Goal: Task Accomplishment & Management: Complete application form

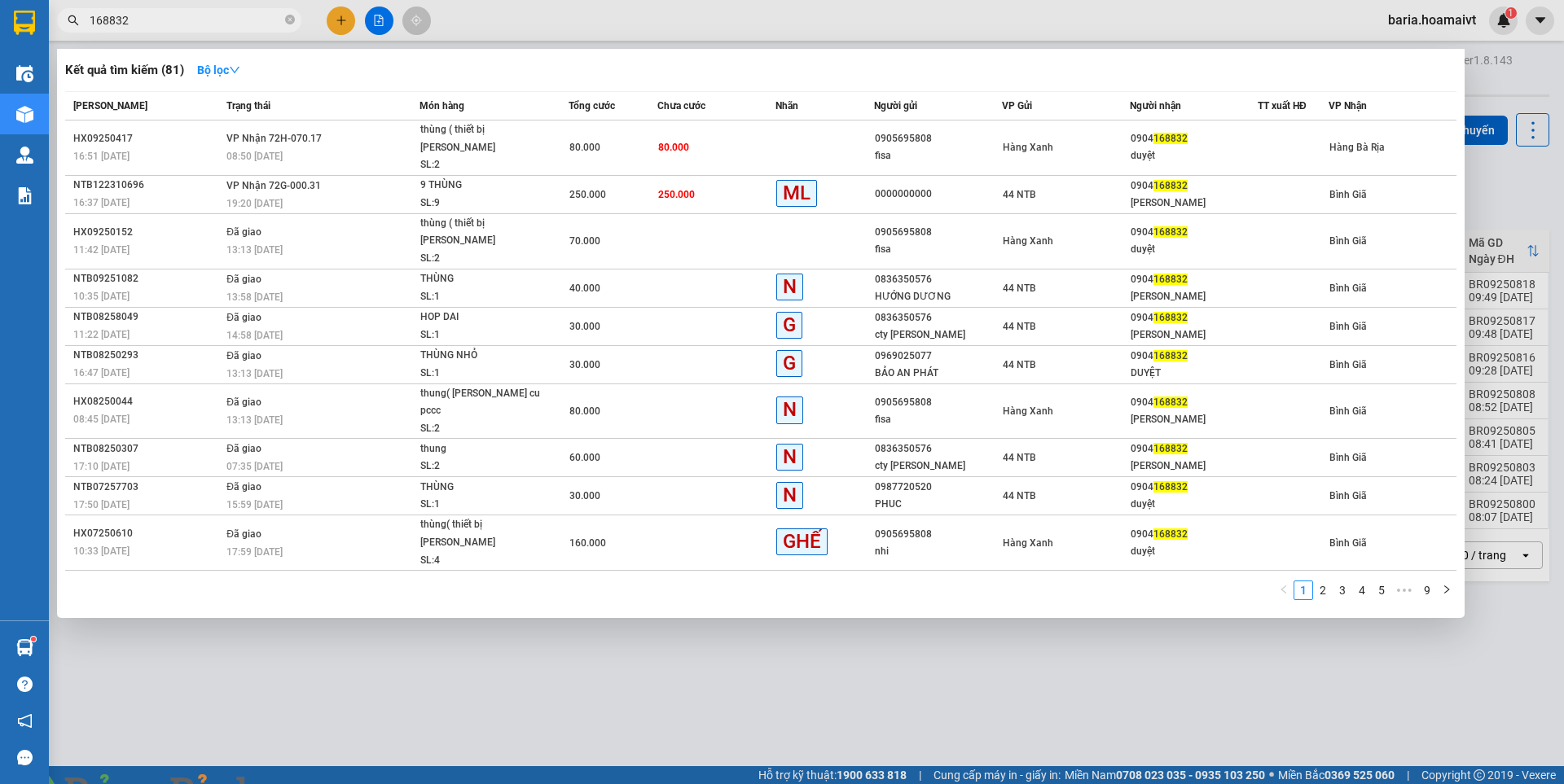
click at [173, 18] on input "168832" at bounding box center [186, 20] width 192 height 18
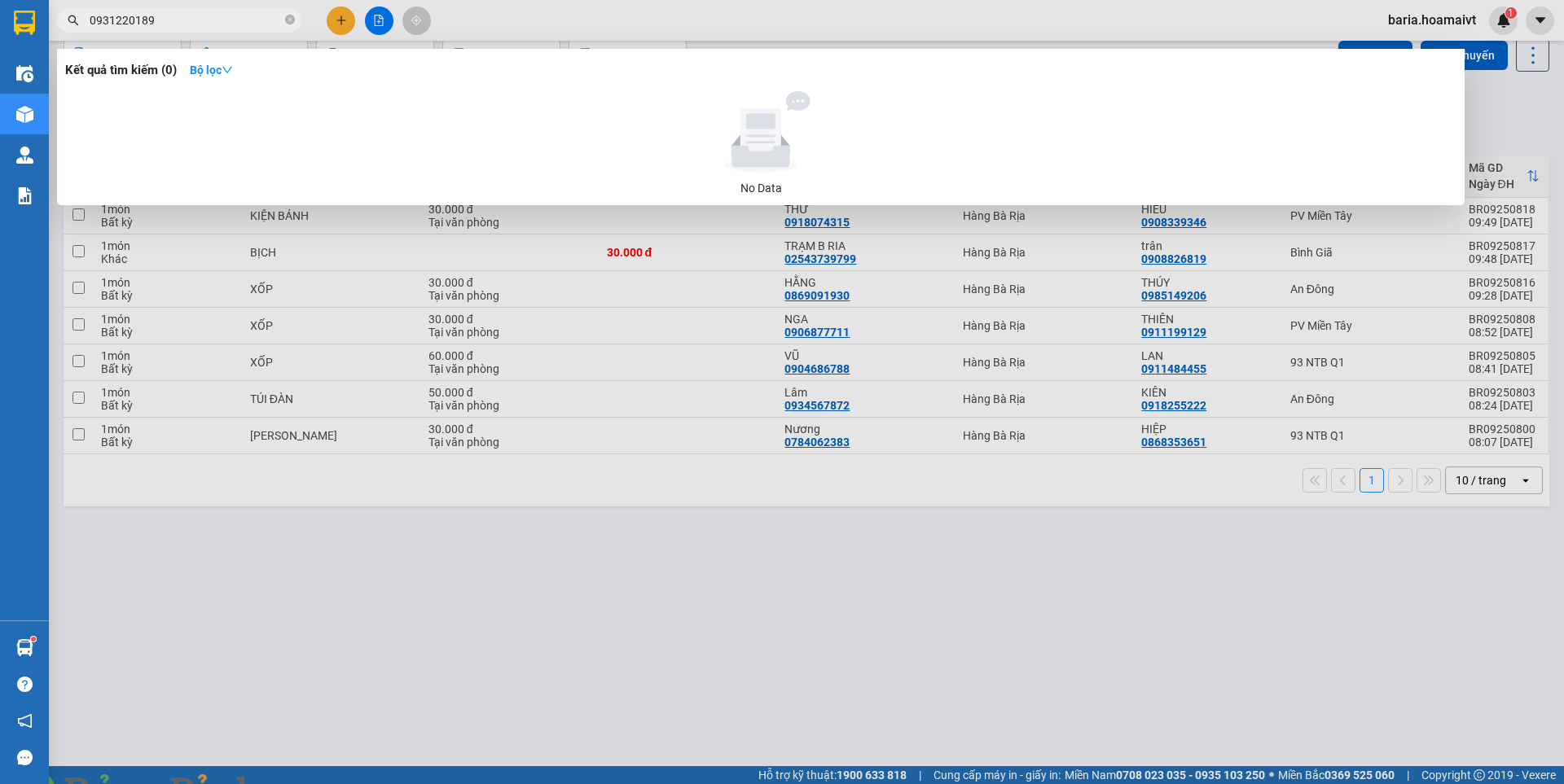
click at [300, 783] on img at bounding box center [295, 794] width 10 height 10
click at [196, 20] on input "0931220189" at bounding box center [186, 20] width 192 height 18
click at [207, 19] on input "0931220189" at bounding box center [186, 20] width 192 height 18
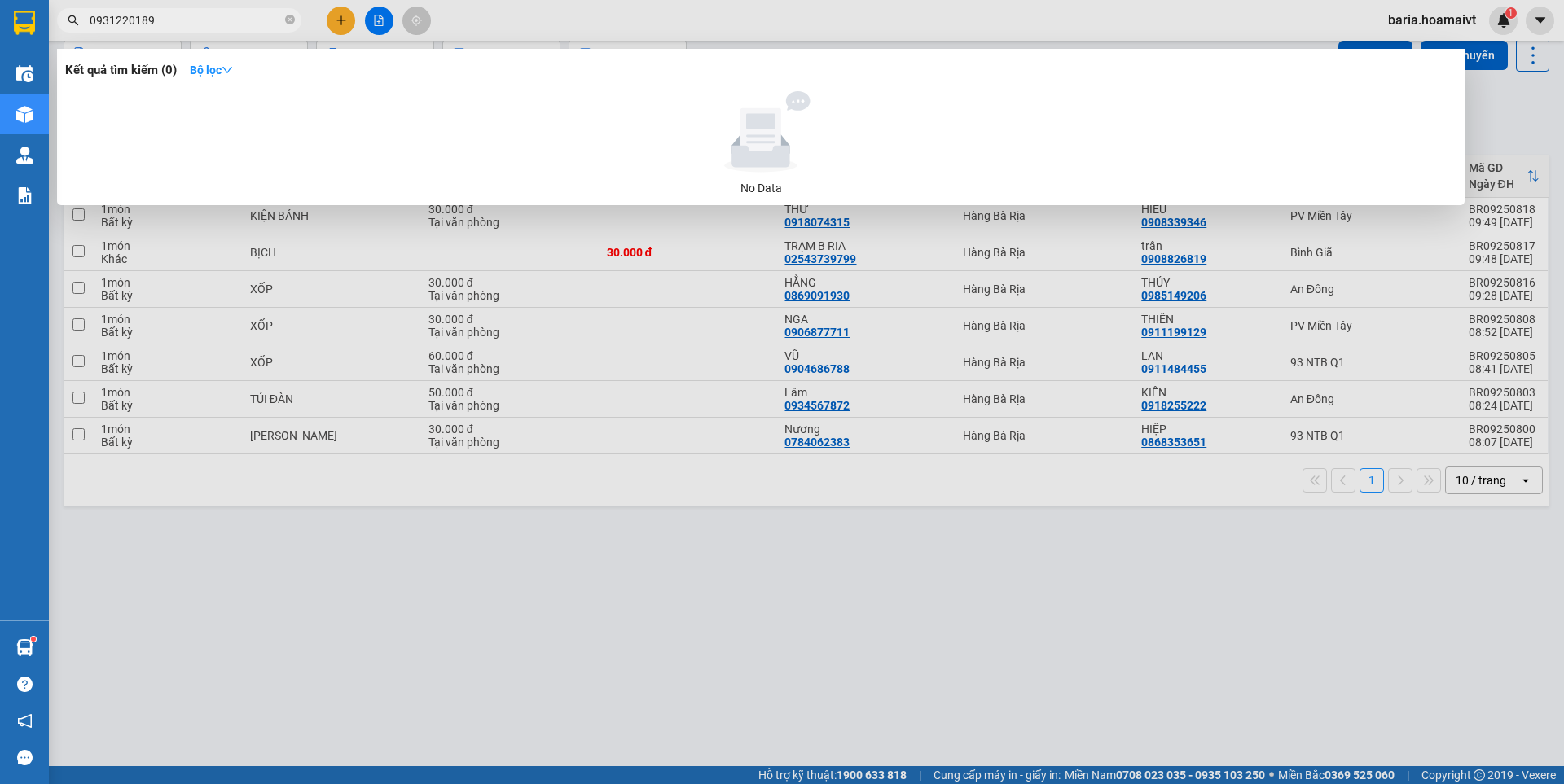
click at [147, 22] on input "0931220189" at bounding box center [186, 20] width 192 height 18
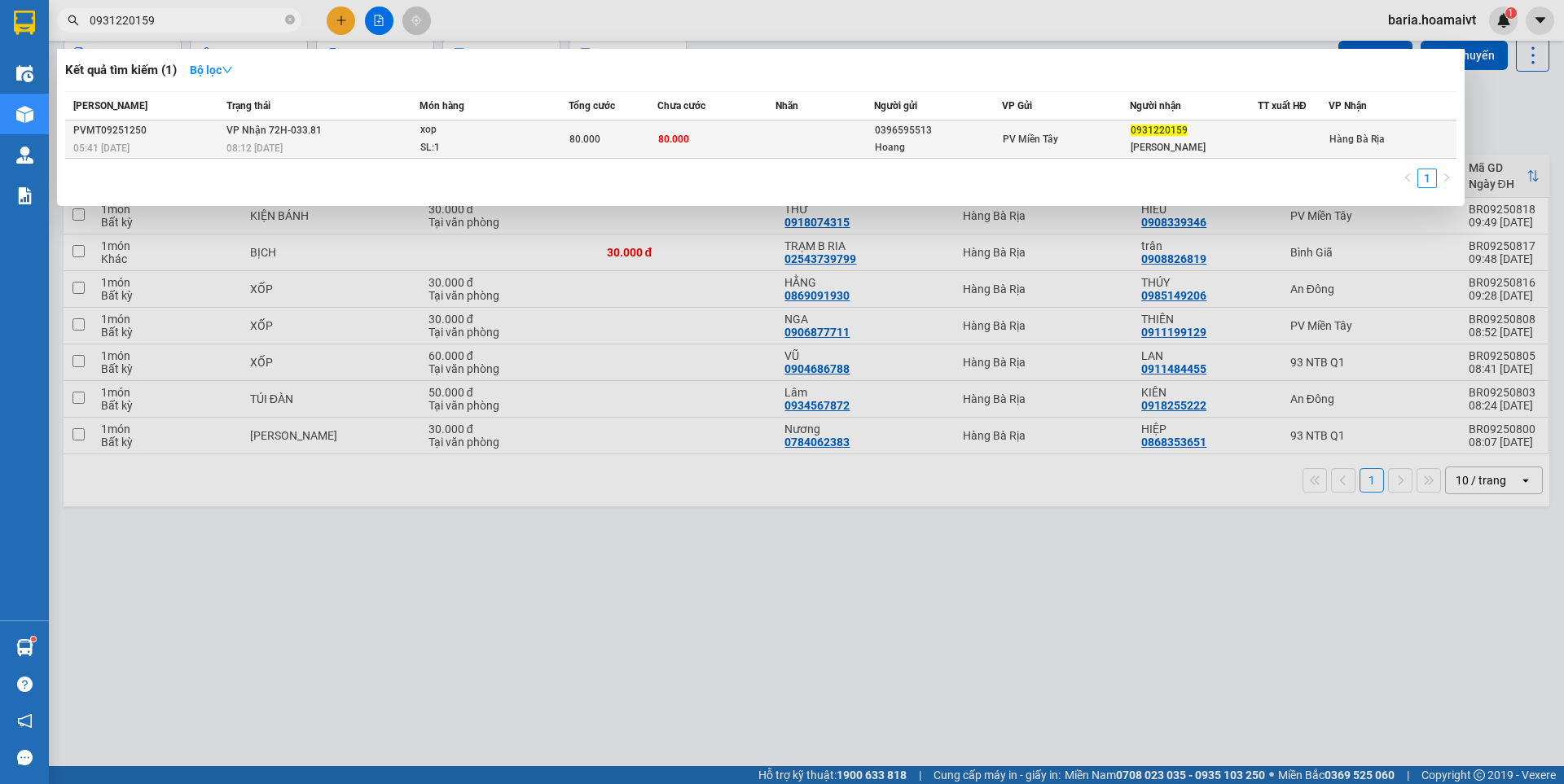
type input "0931220159"
click at [776, 140] on td at bounding box center [824, 140] width 98 height 39
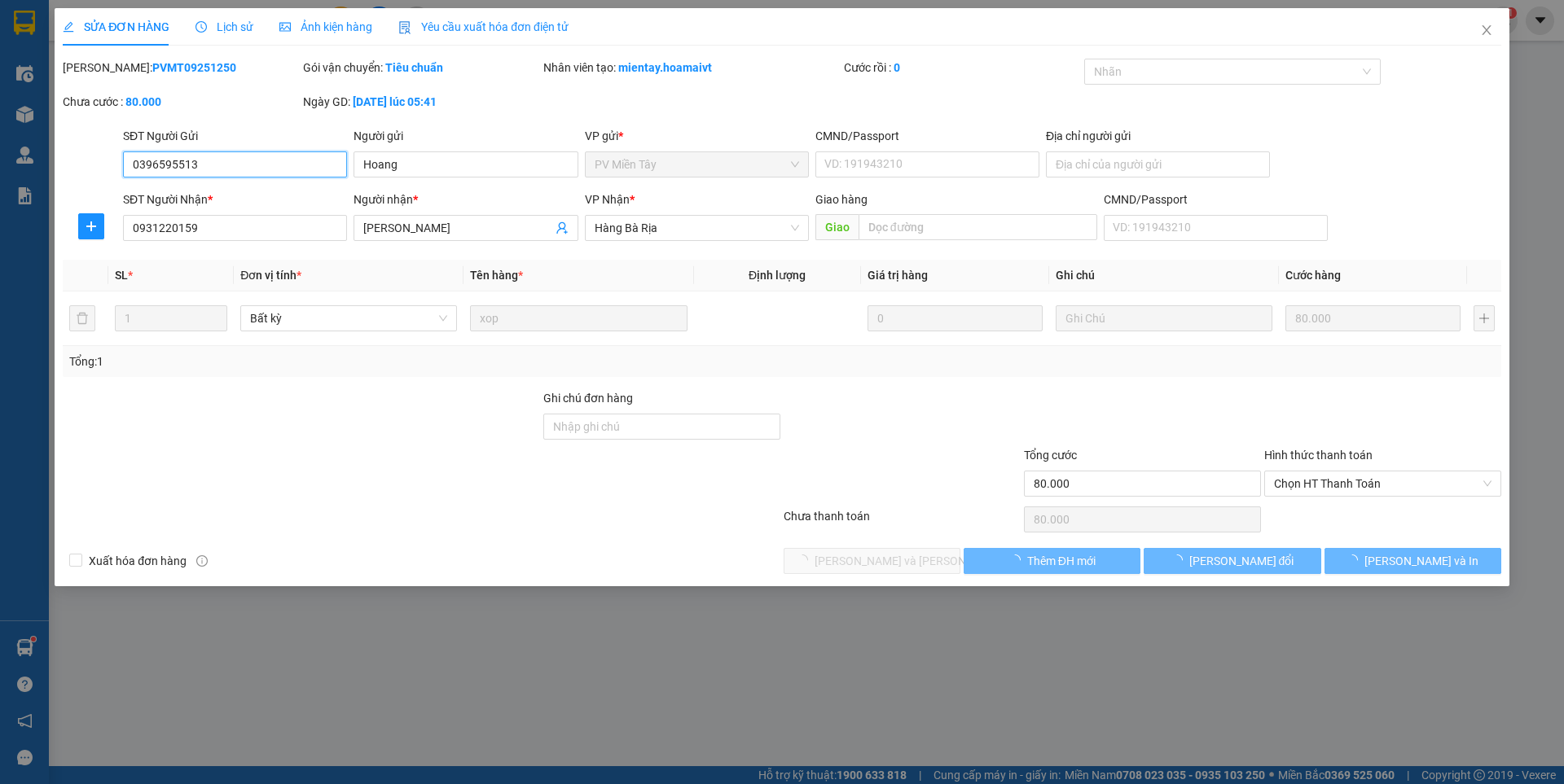
type input "0396595513"
type input "Hoang"
type input "0931220159"
type input "[PERSON_NAME]"
type input "80.000"
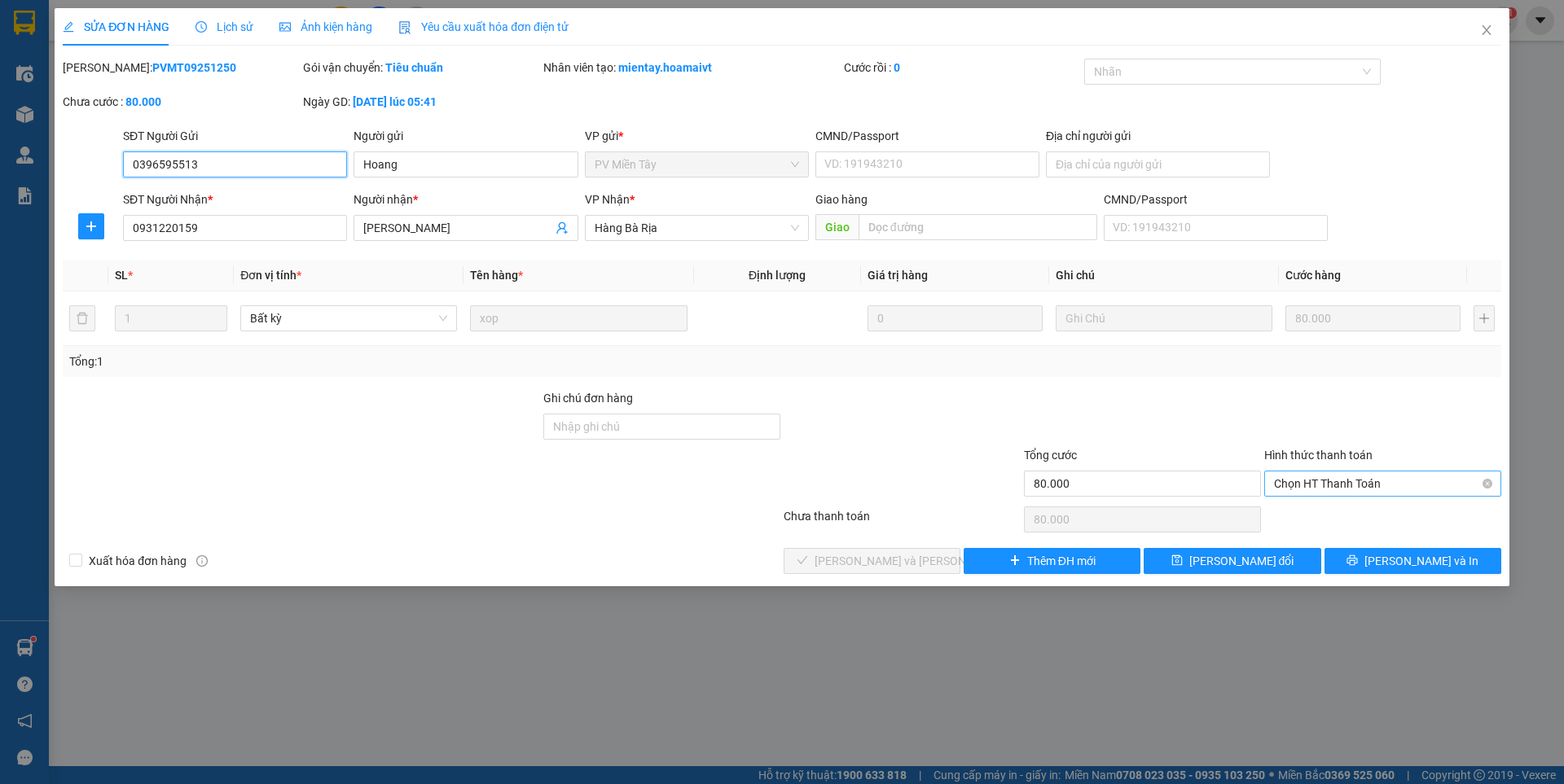
click at [1319, 485] on span "Chọn HT Thanh Toán" at bounding box center [1382, 483] width 217 height 24
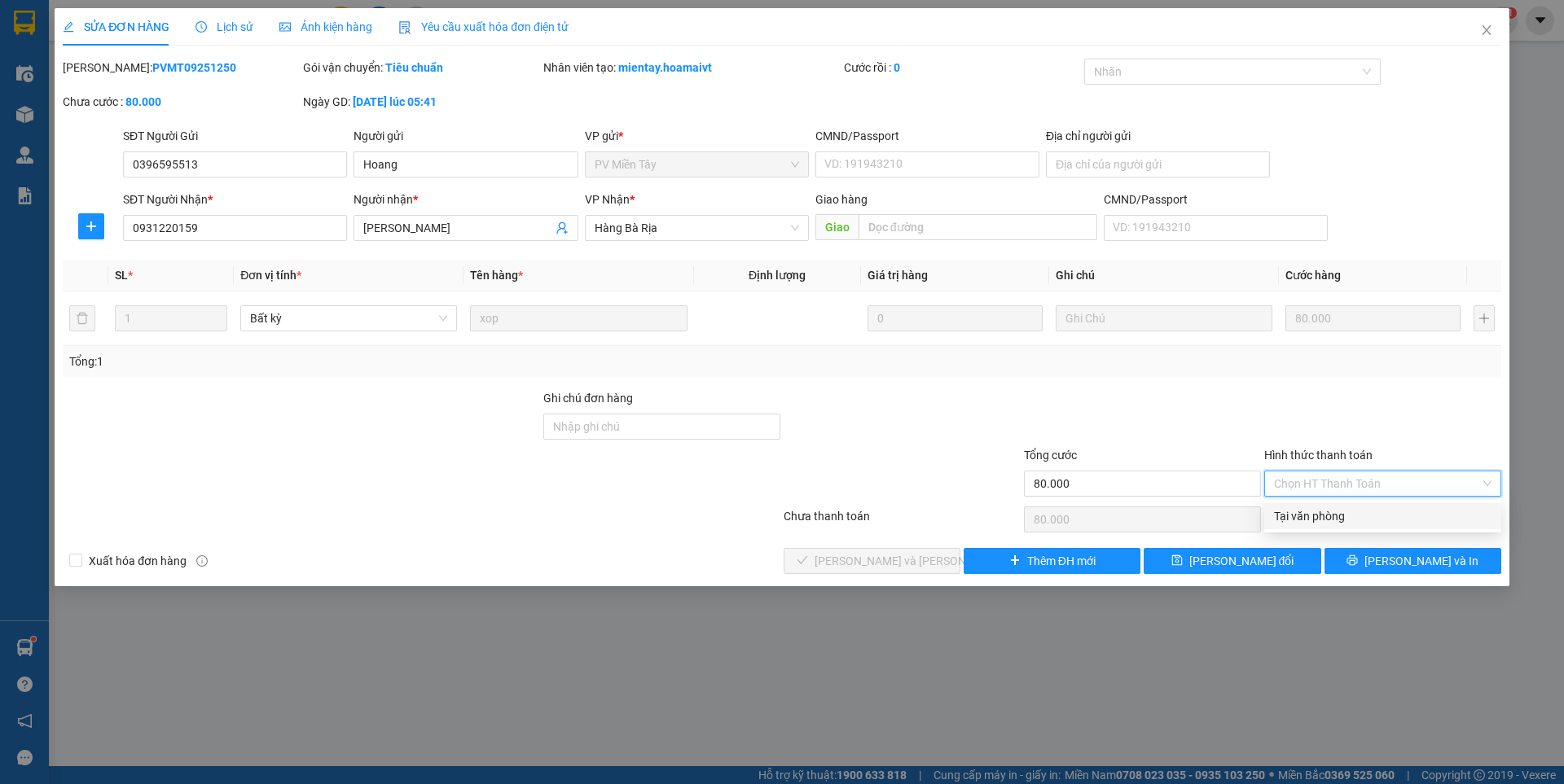
drag, startPoint x: 1317, startPoint y: 485, endPoint x: 958, endPoint y: 573, distance: 369.6
click at [1304, 516] on div "Tại văn phòng" at bounding box center [1382, 515] width 217 height 18
type input "0"
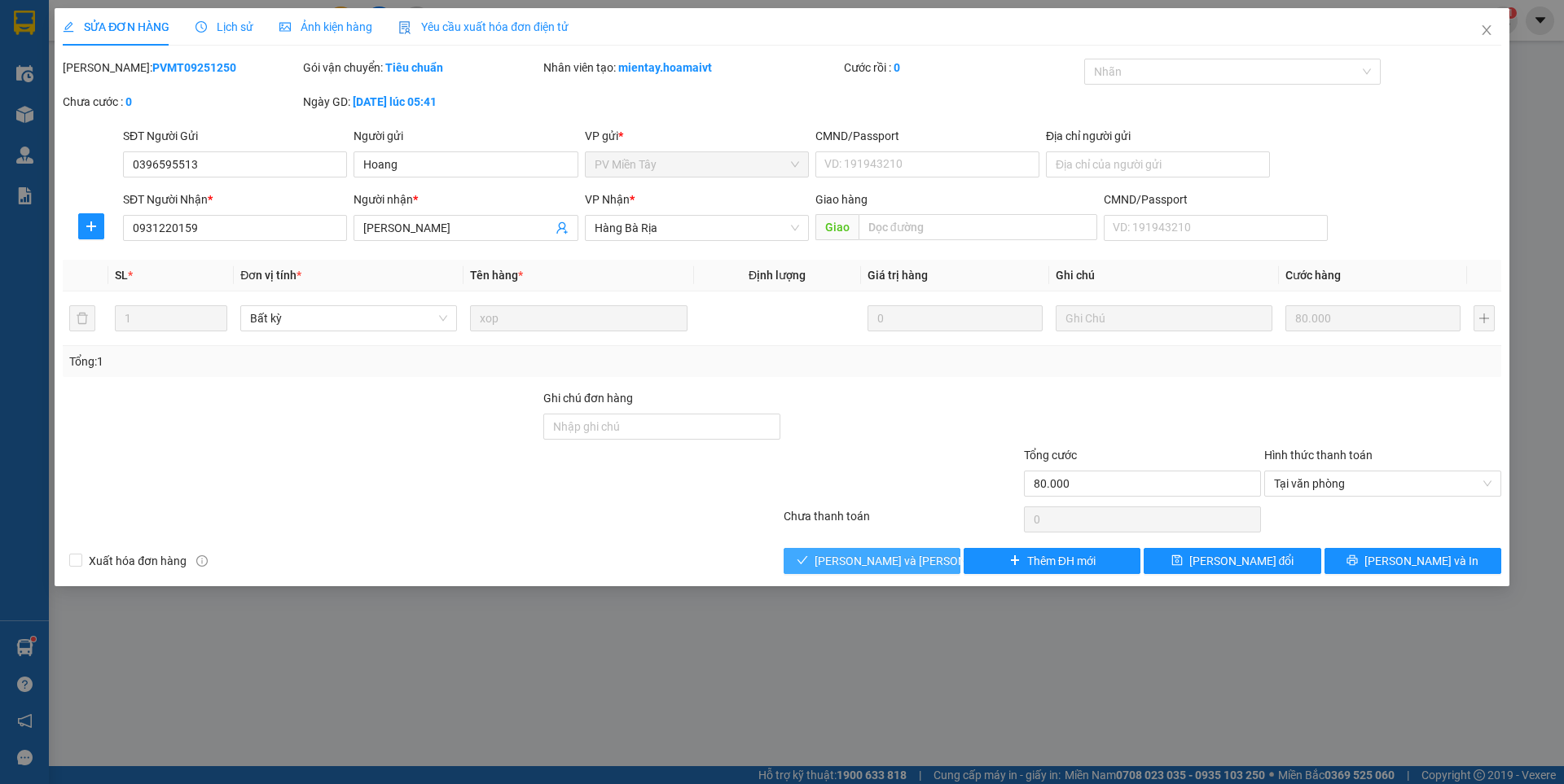
click at [909, 563] on span "[PERSON_NAME] và [PERSON_NAME] hàng" at bounding box center [924, 561] width 220 height 18
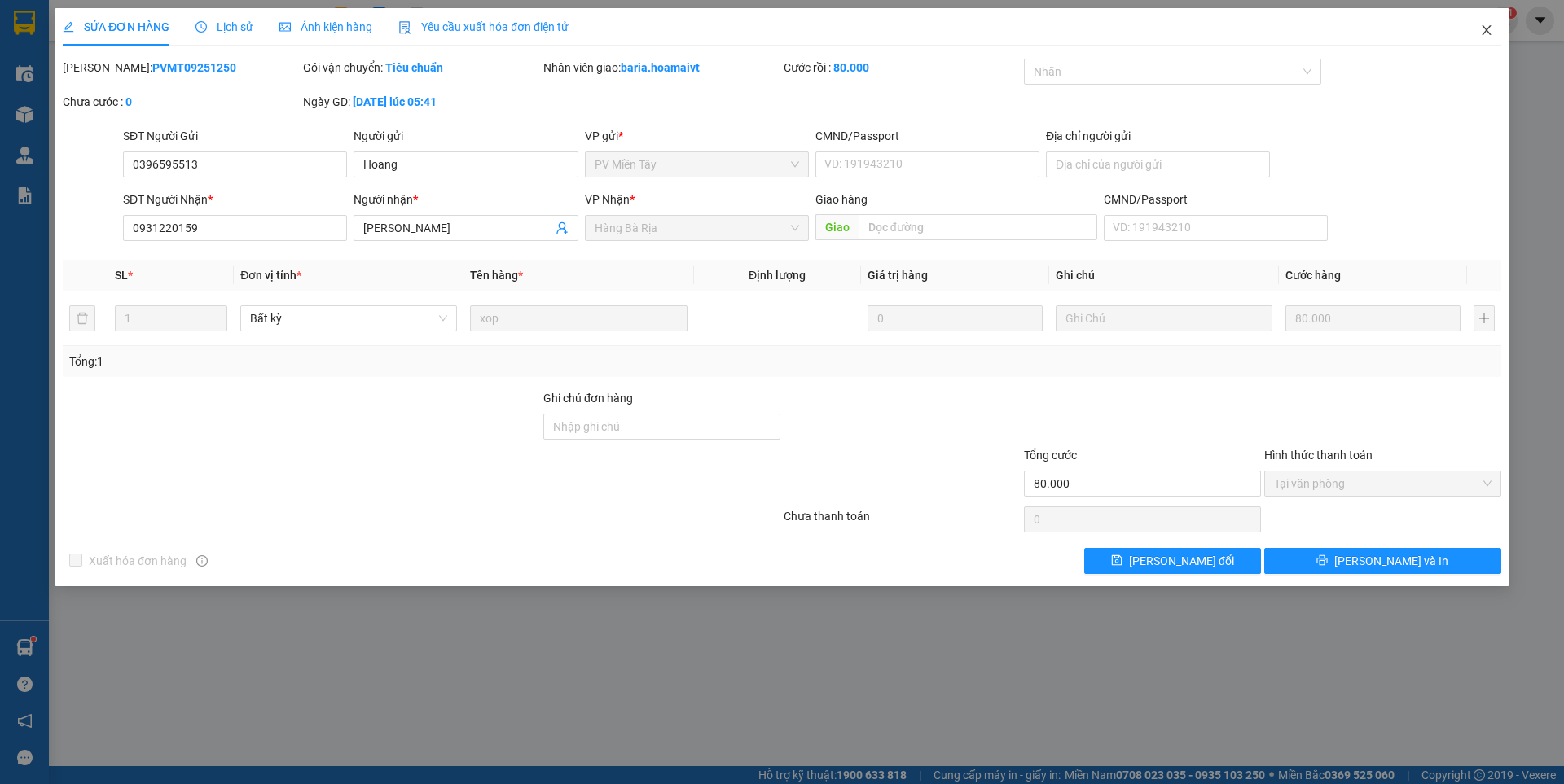
click at [1486, 27] on icon "close" at bounding box center [1487, 30] width 13 height 13
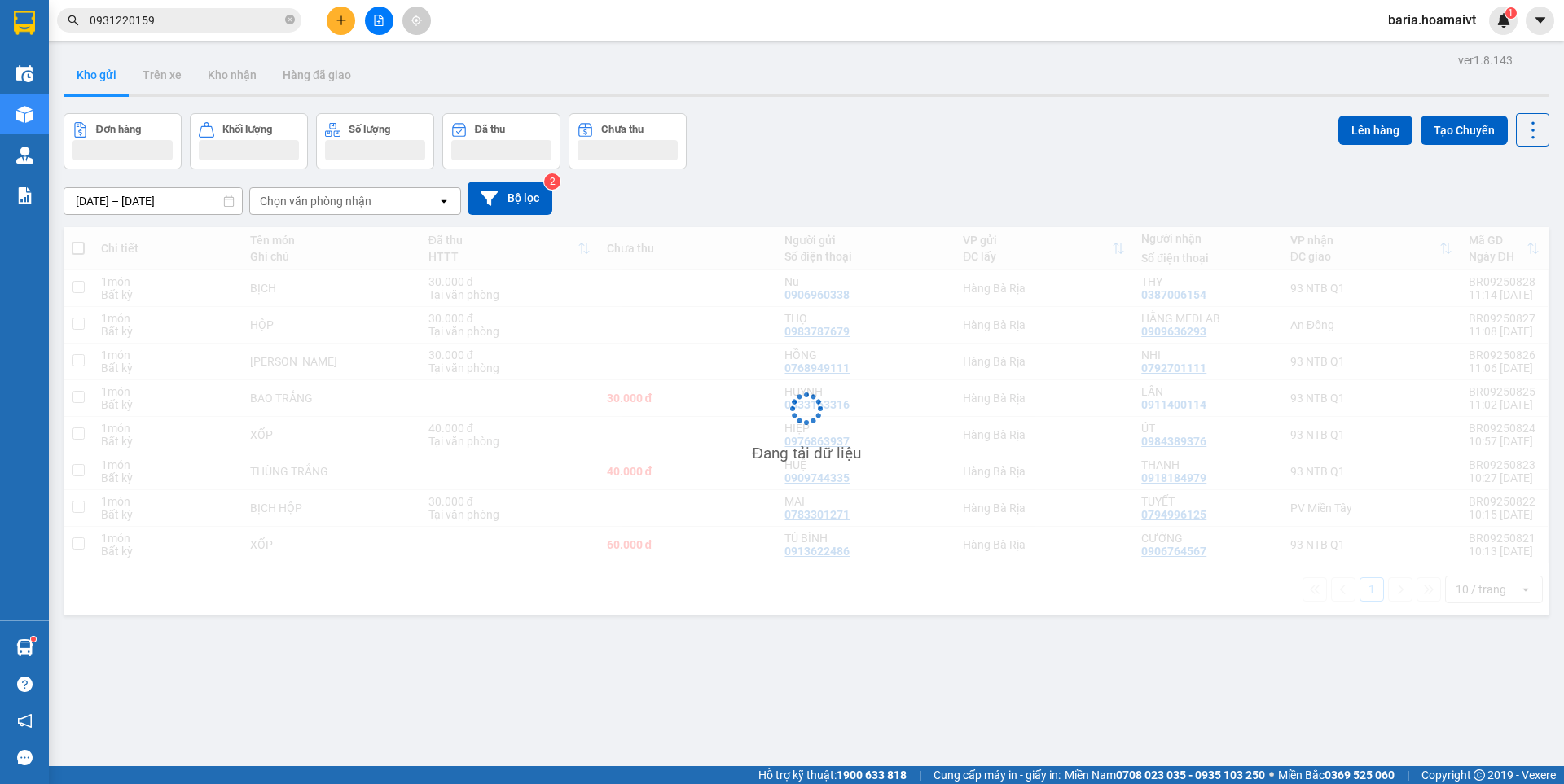
click at [334, 13] on button at bounding box center [341, 21] width 29 height 29
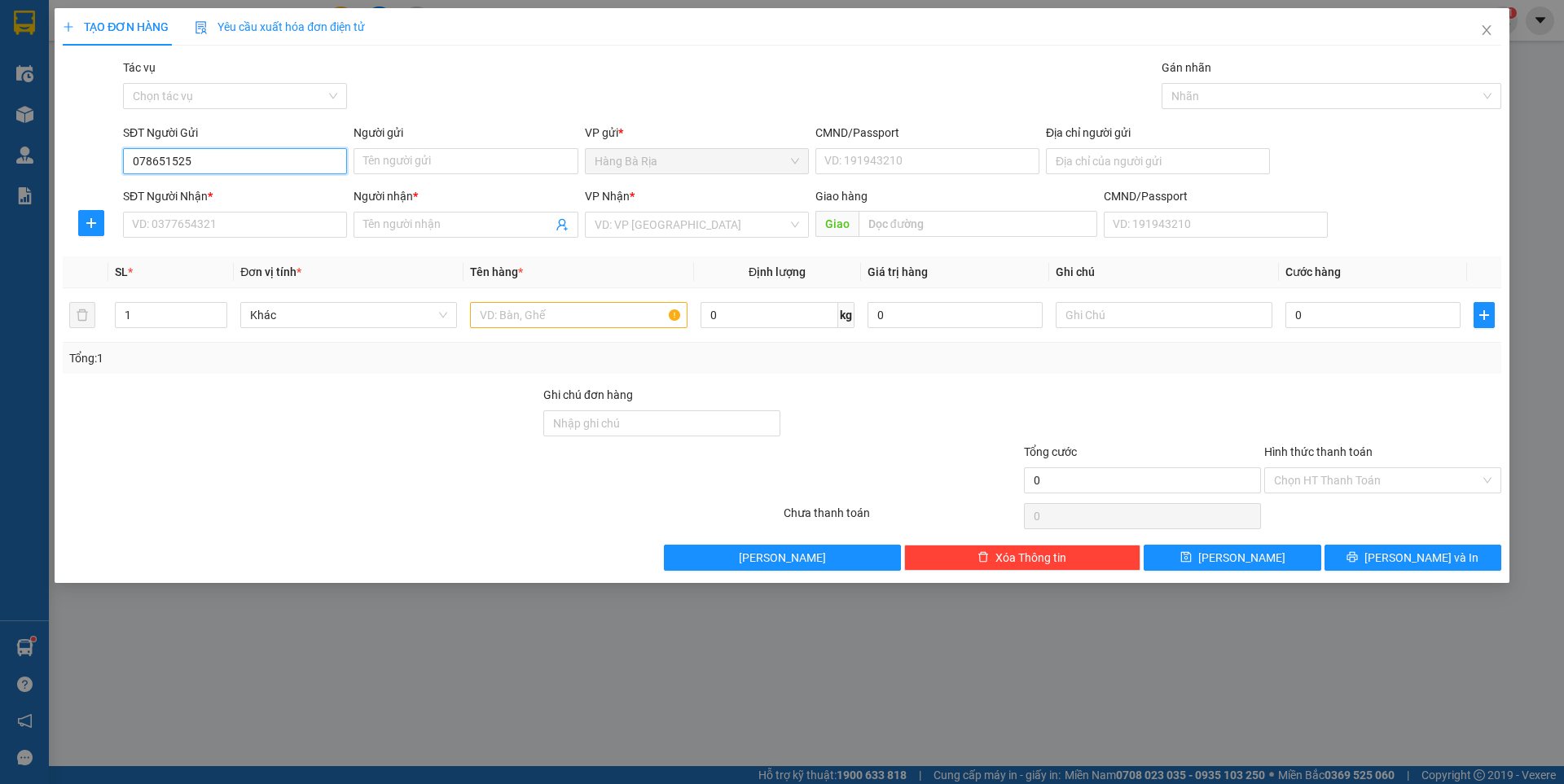
type input "0786515253"
click at [223, 194] on div "0786515253 - Tú" at bounding box center [234, 193] width 204 height 18
type input "Tú"
type input "0937565786"
type input "HƯƠNG"
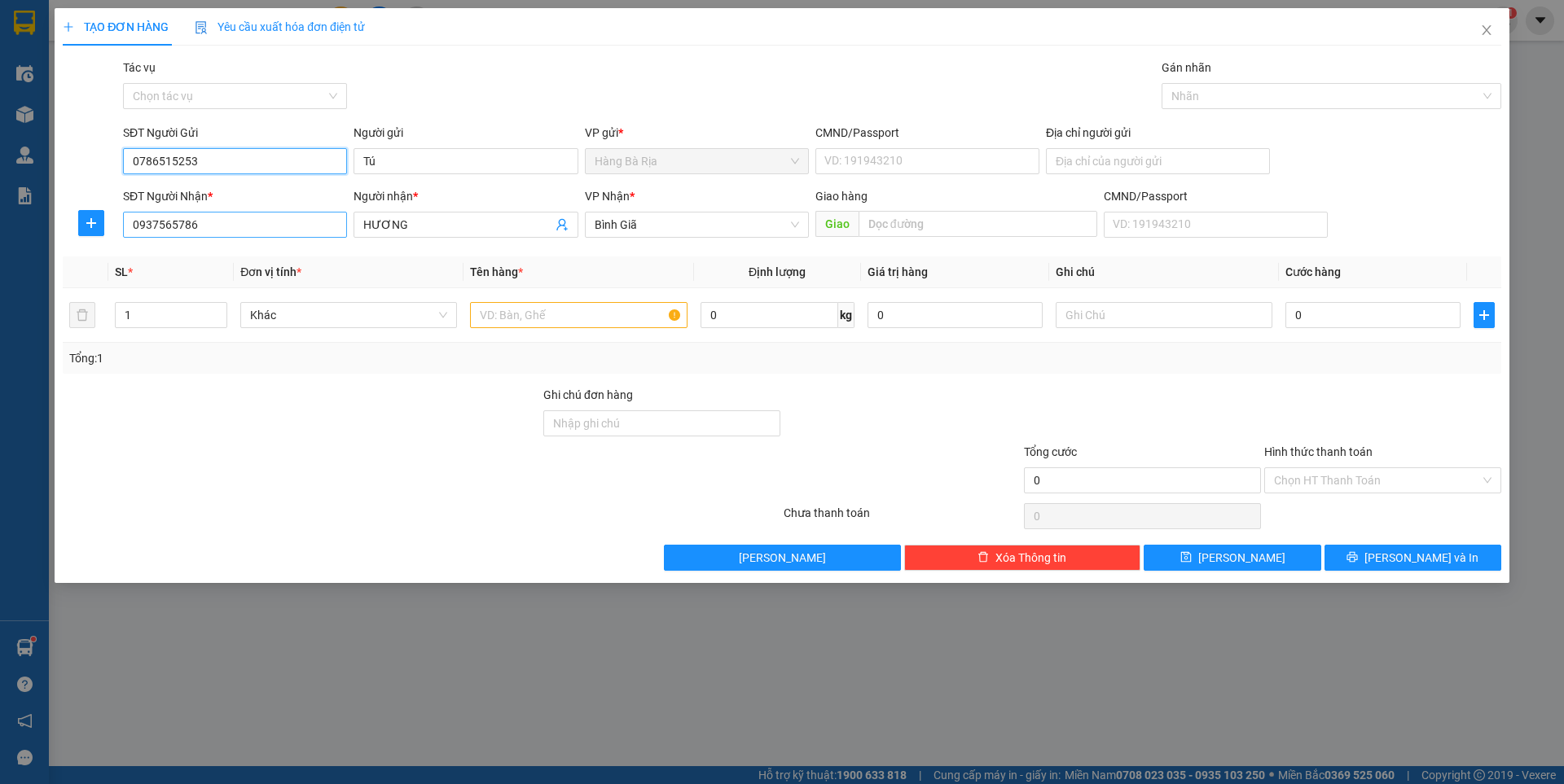
type input "0786515253"
click at [225, 227] on input "0937565786" at bounding box center [234, 224] width 224 height 26
type input "0902713527"
click at [415, 217] on input "HƯƠNG" at bounding box center [458, 224] width 188 height 18
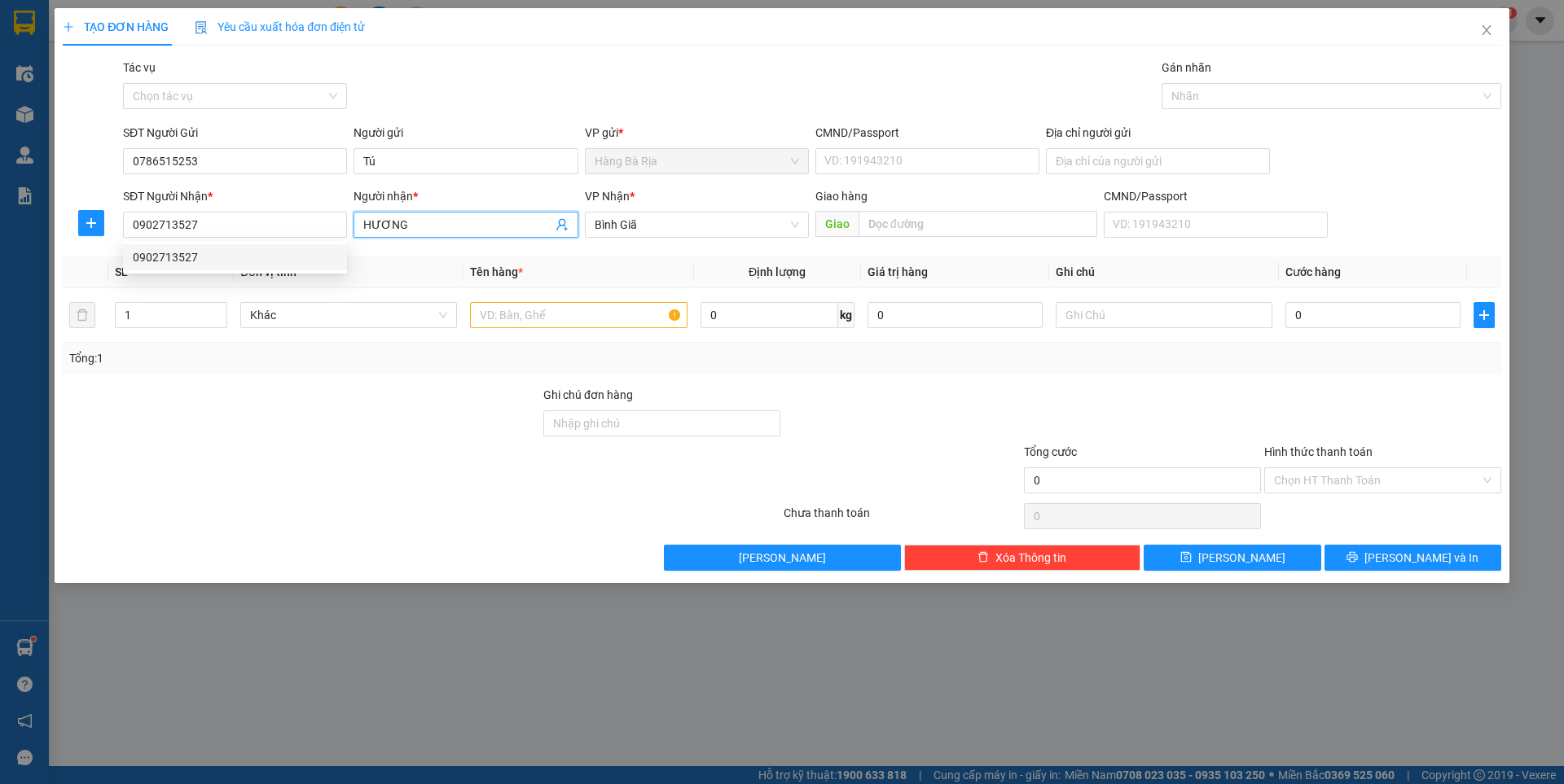
click at [415, 217] on input "HƯƠNG" at bounding box center [458, 224] width 188 height 18
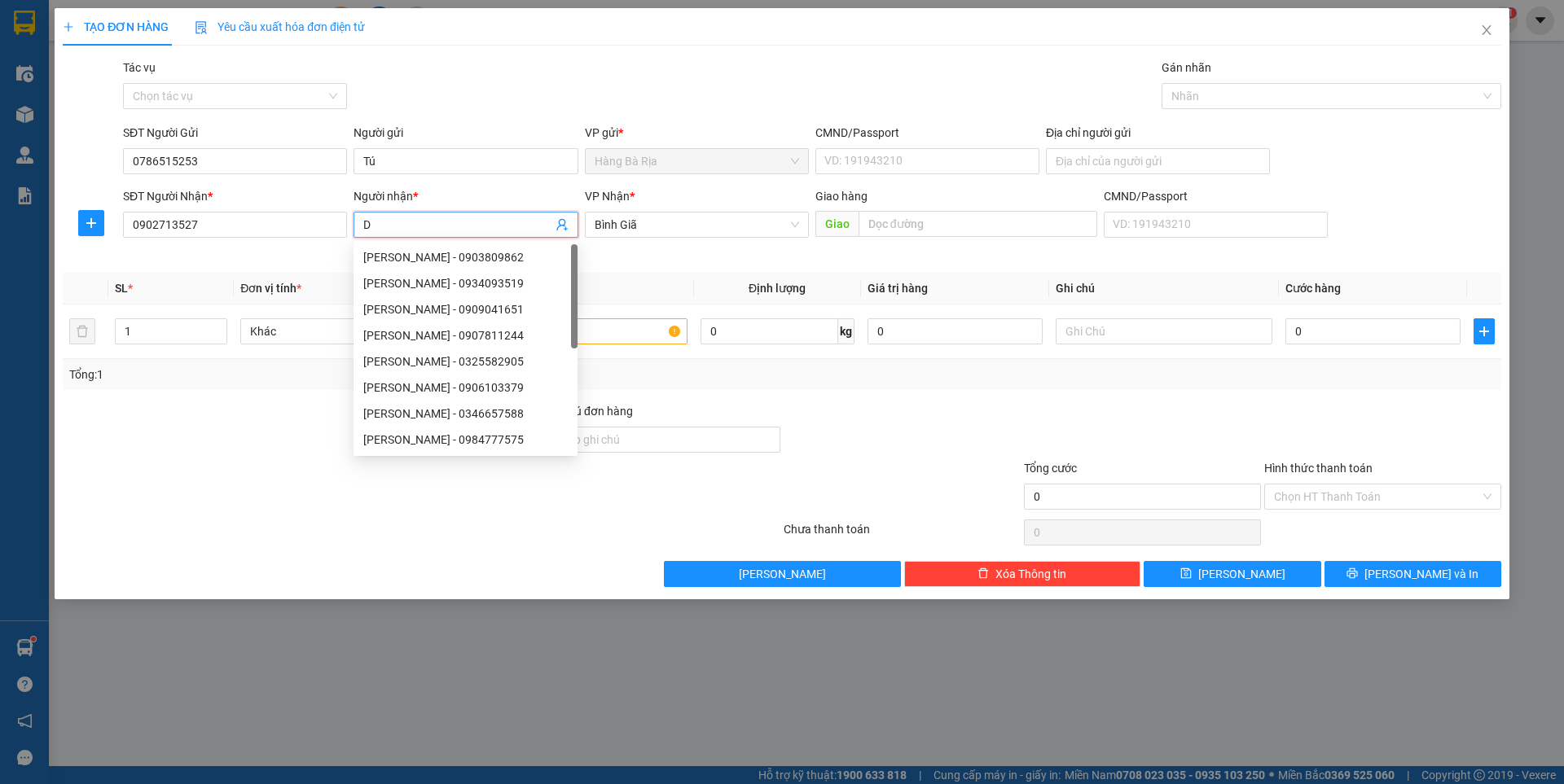
type input "D"
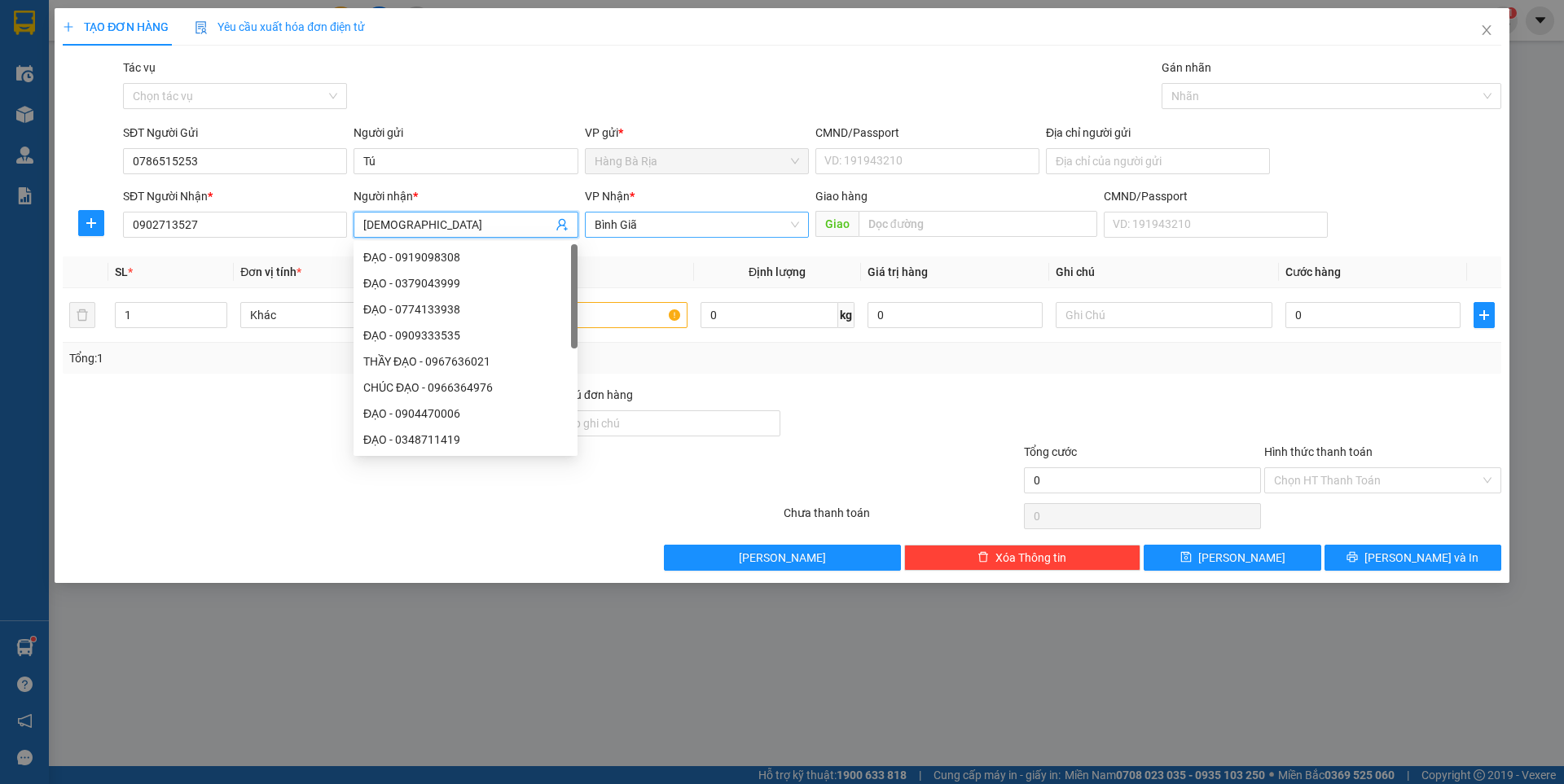
click at [730, 221] on span "Bình Giã" at bounding box center [696, 224] width 204 height 24
type input "[DEMOGRAPHIC_DATA]"
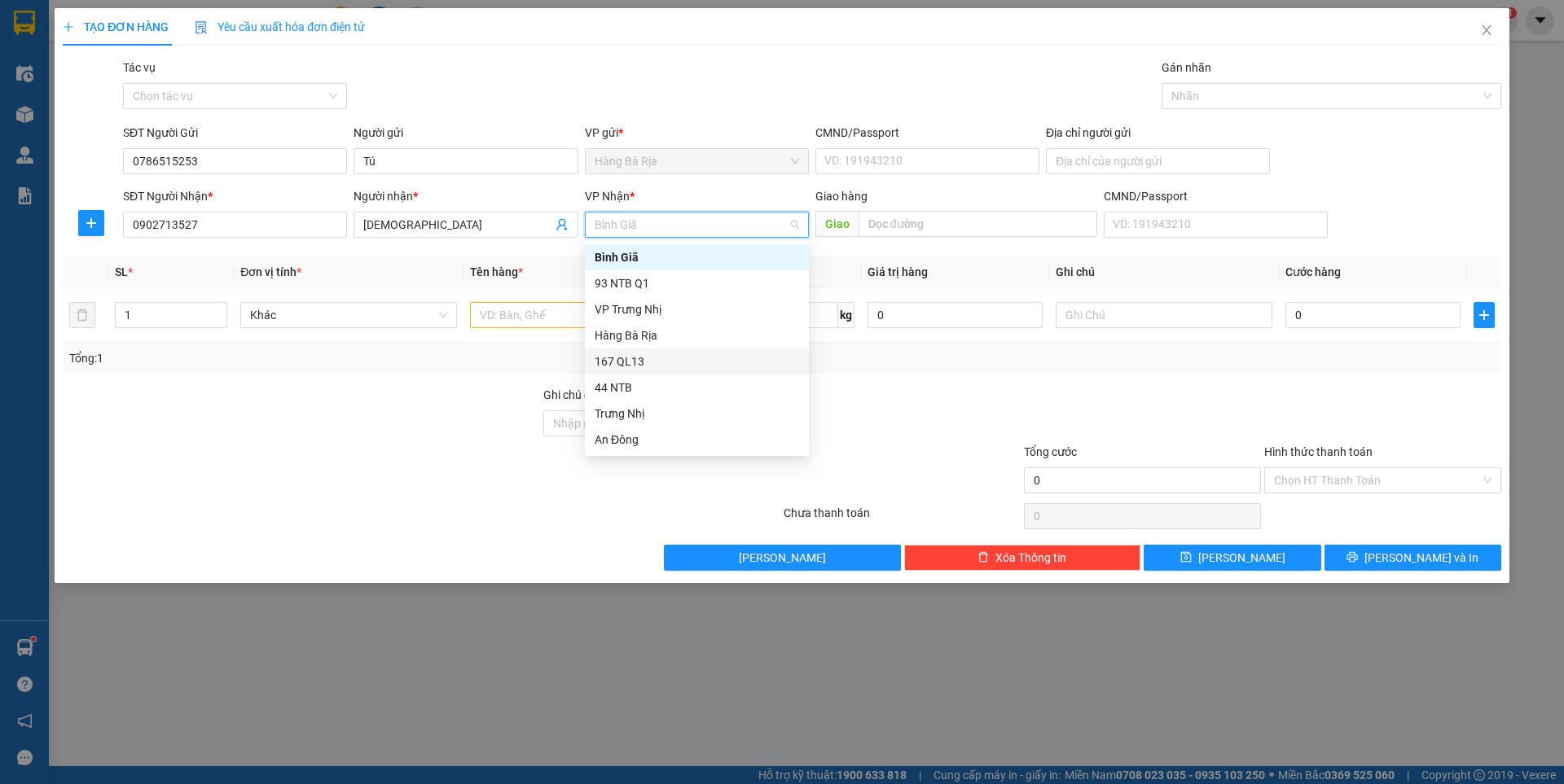
click at [629, 363] on div "167 QL13" at bounding box center [696, 361] width 204 height 18
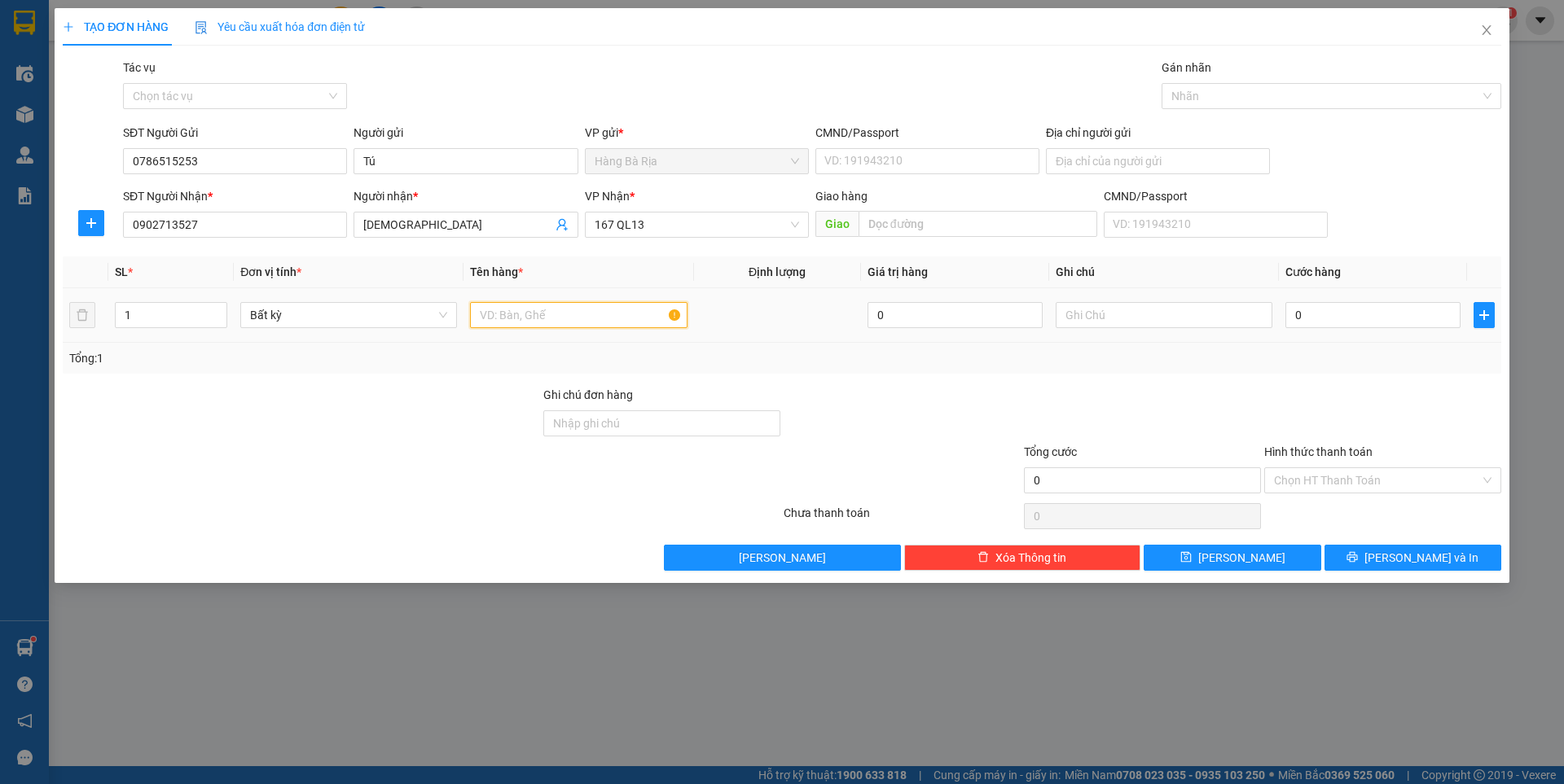
click at [549, 314] on input "text" at bounding box center [578, 315] width 217 height 26
type input "THÙNG"
click at [1336, 315] on input "0" at bounding box center [1373, 315] width 175 height 26
type input "4"
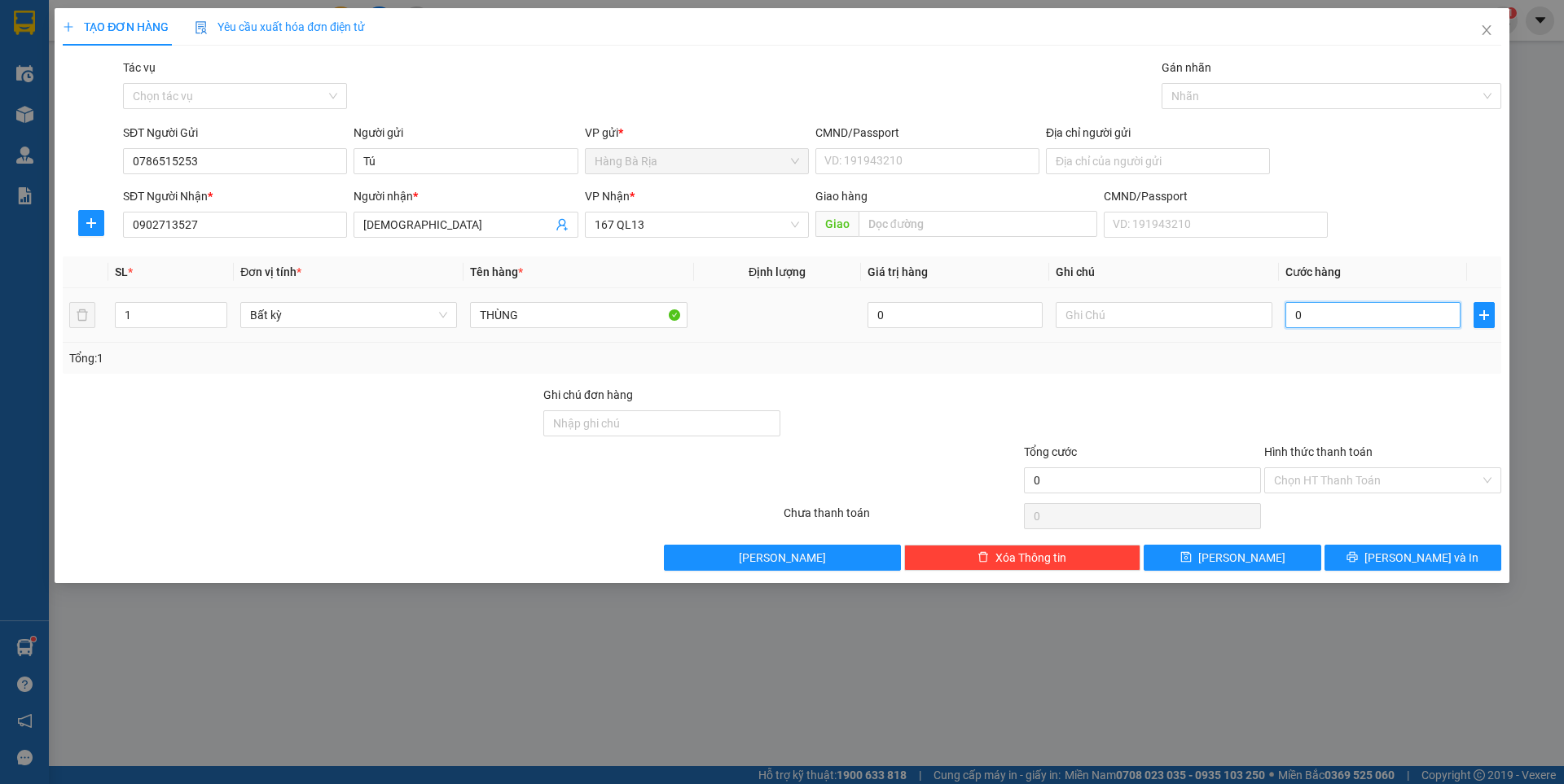
type input "4"
type input "40"
type input "40.000"
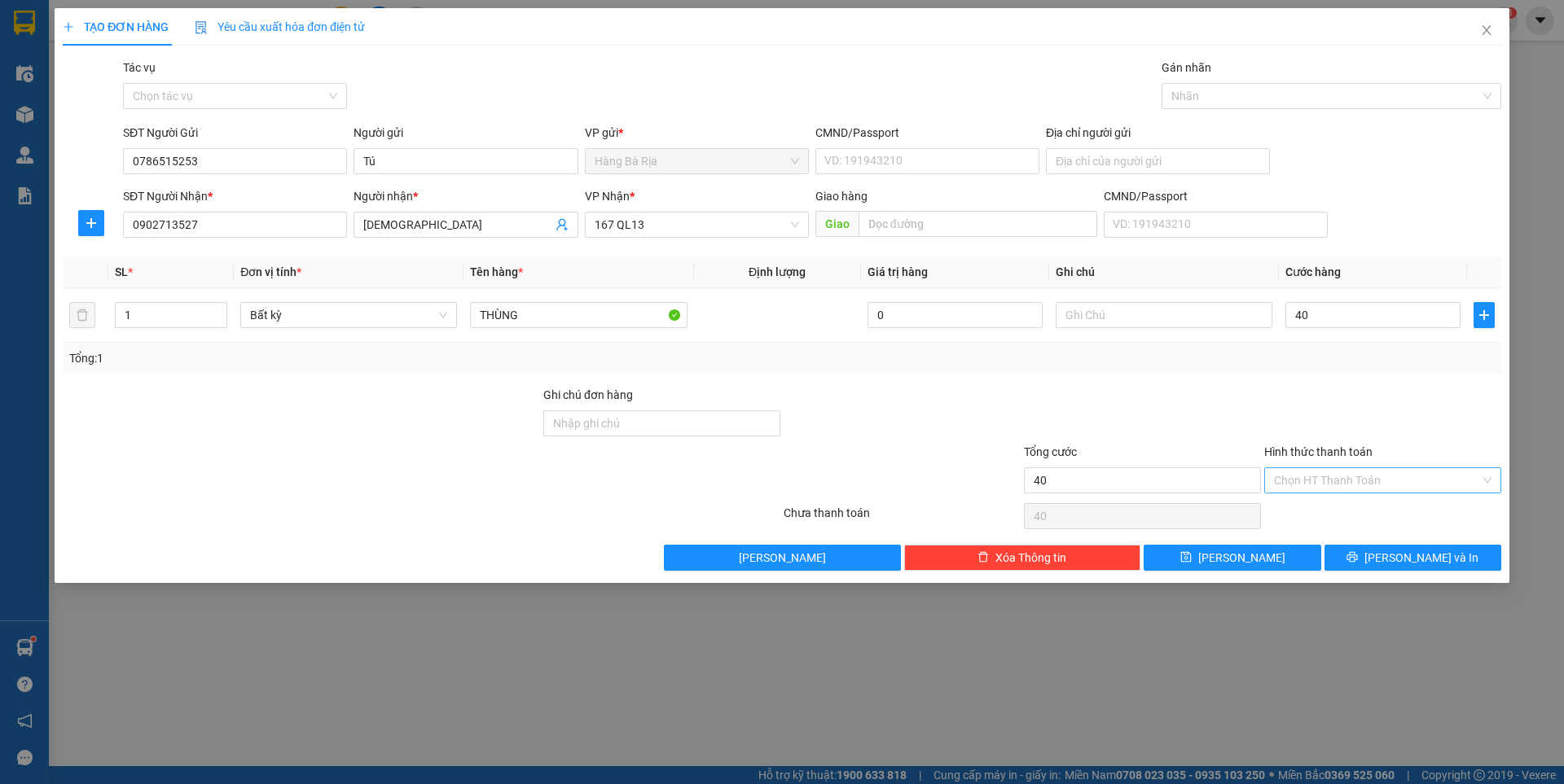
type input "40.000"
click at [1417, 478] on input "Hình thức thanh toán" at bounding box center [1376, 480] width 206 height 24
click at [1340, 514] on div "Tại văn phòng" at bounding box center [1382, 512] width 217 height 18
type input "0"
click at [1422, 557] on span "[PERSON_NAME] và In" at bounding box center [1421, 557] width 114 height 18
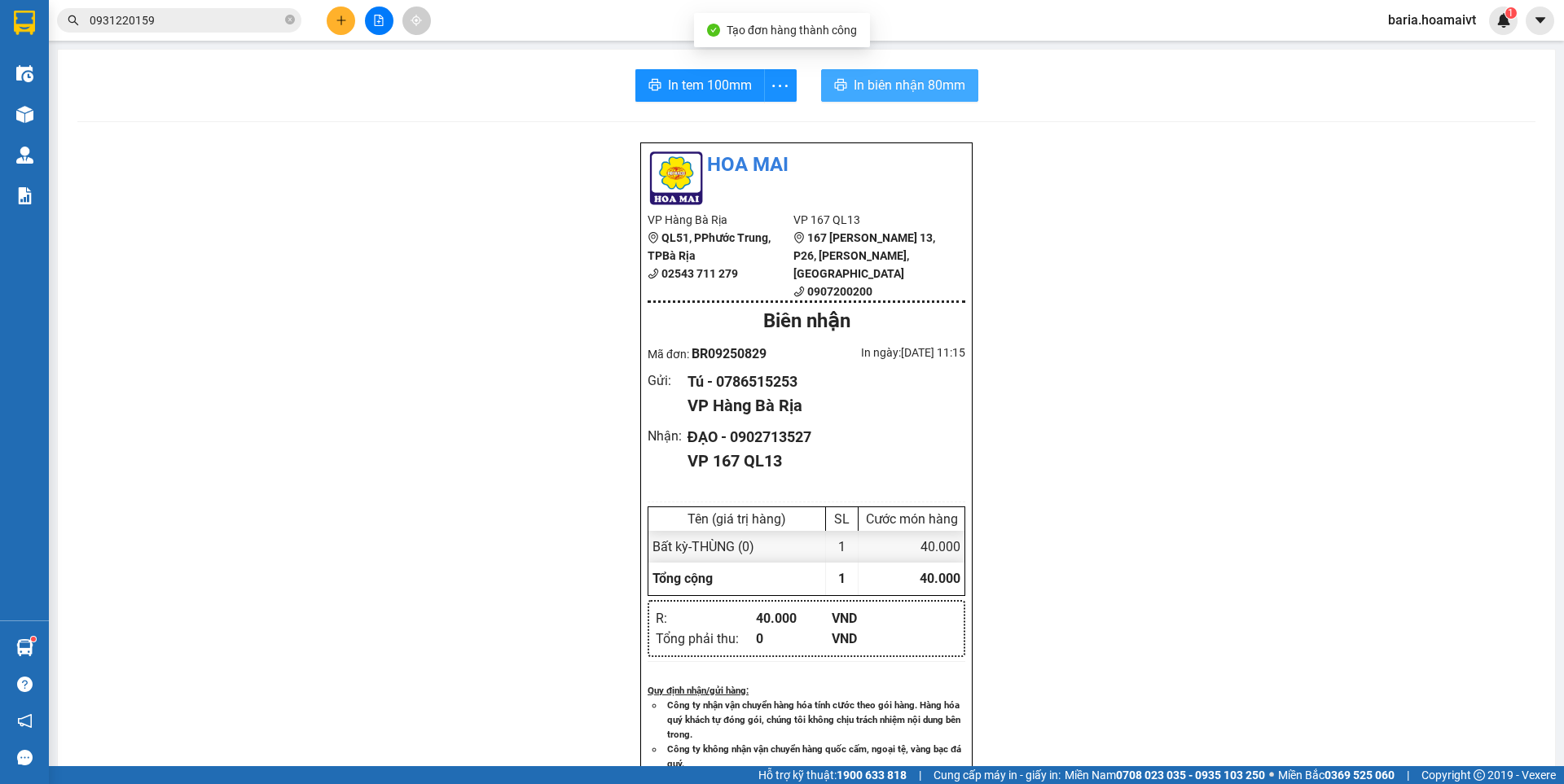
click at [874, 85] on span "In biên nhận 80mm" at bounding box center [909, 85] width 112 height 20
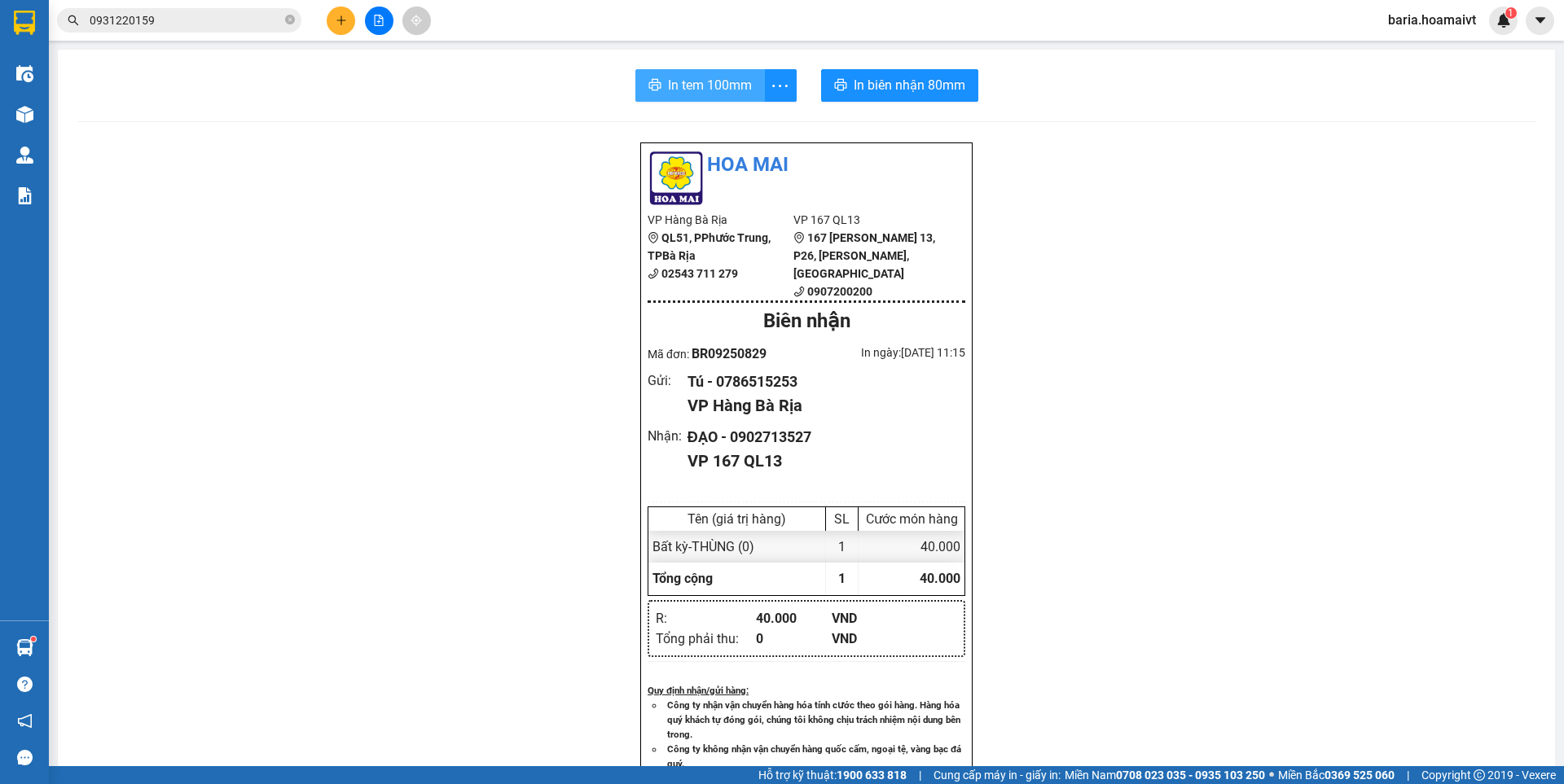
click at [715, 84] on span "In tem 100mm" at bounding box center [709, 85] width 84 height 20
click at [343, 26] on button at bounding box center [341, 21] width 29 height 29
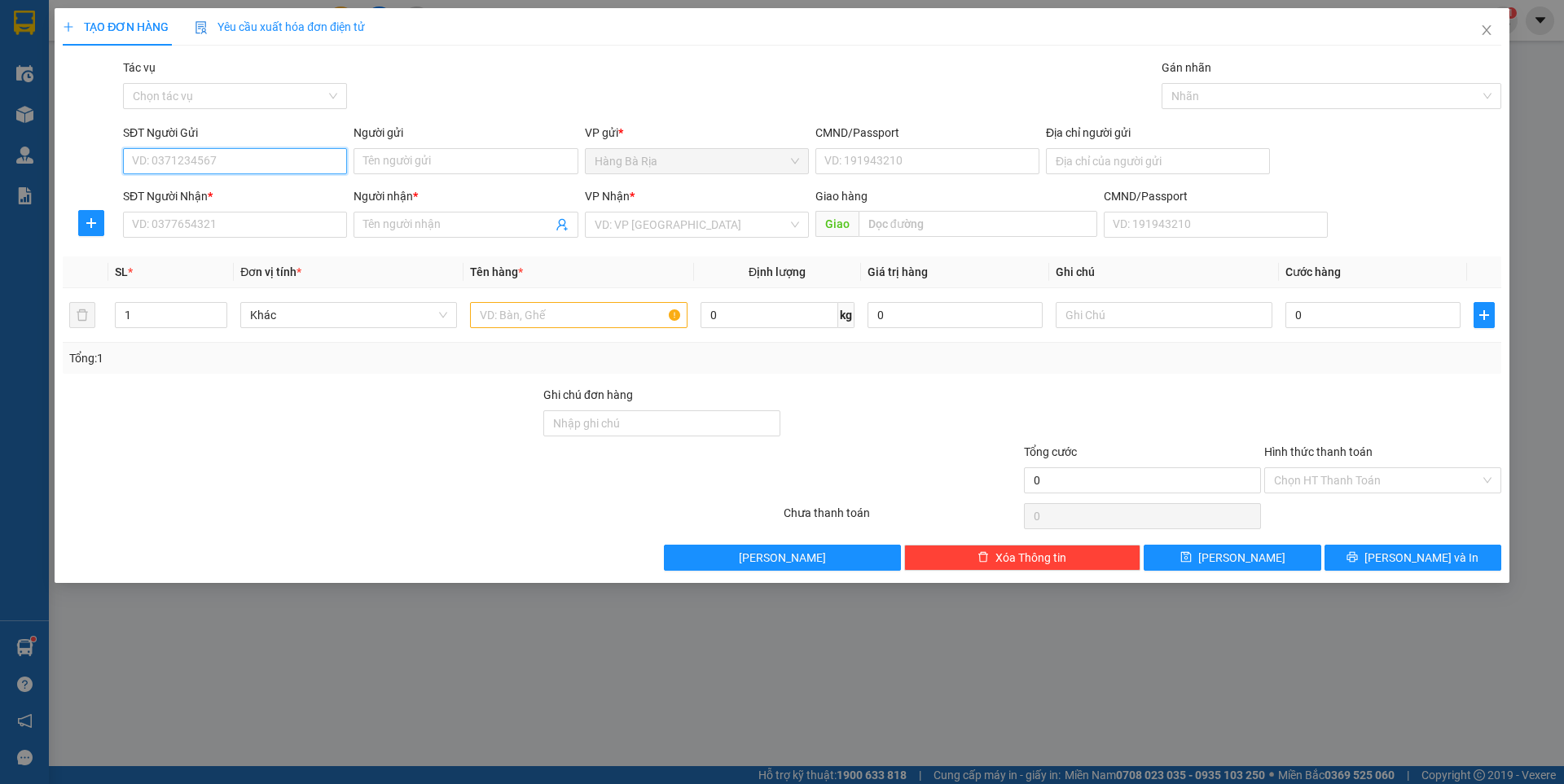
click at [296, 169] on input "SĐT Người Gửi" at bounding box center [234, 161] width 224 height 26
type input "0902484889"
click at [222, 193] on div "0902484889 - [GEOGRAPHIC_DATA]" at bounding box center [234, 193] width 204 height 18
type input "[GEOGRAPHIC_DATA]"
type input "0909432118"
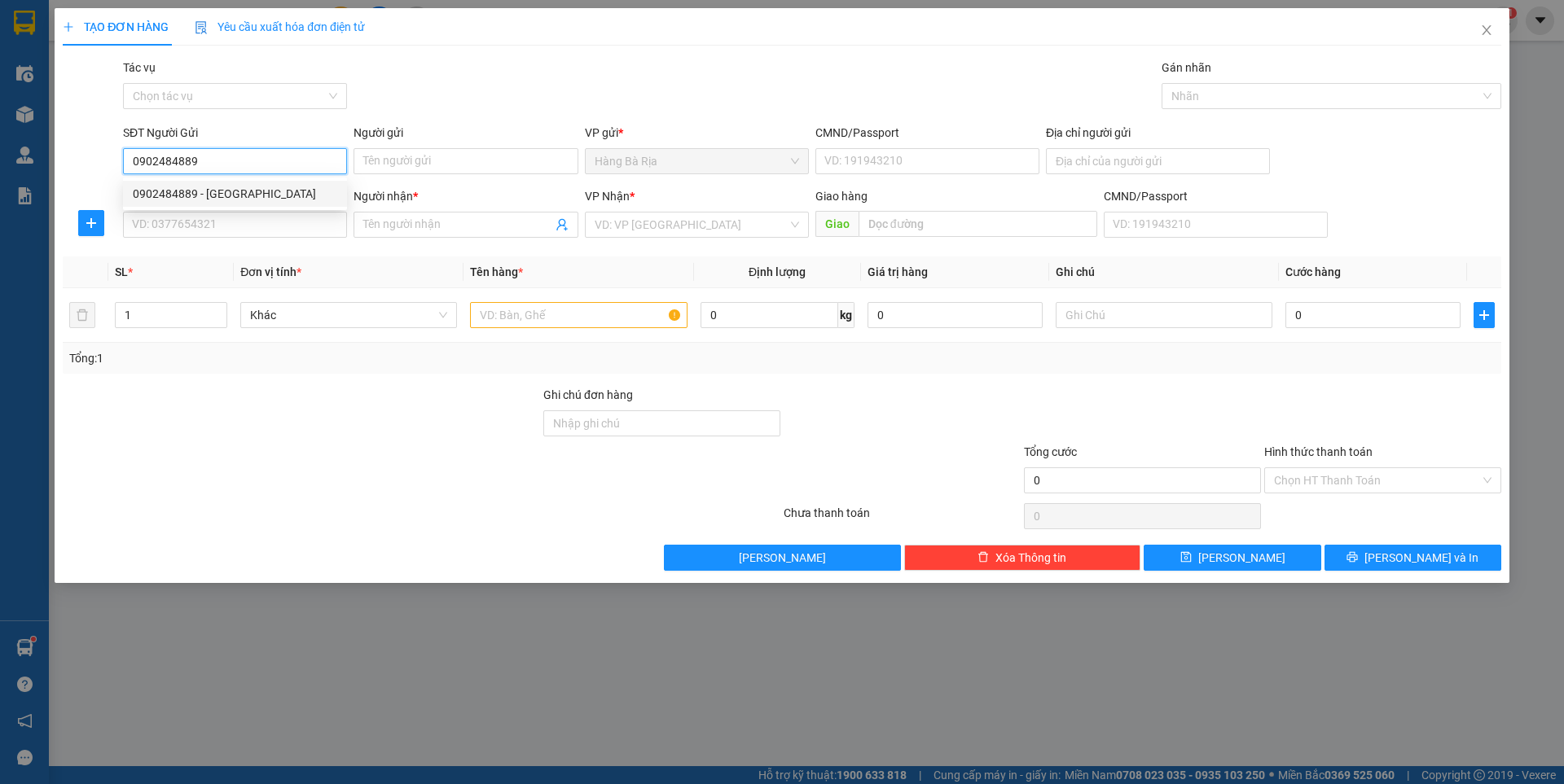
type input "Phương"
type input "0902484889"
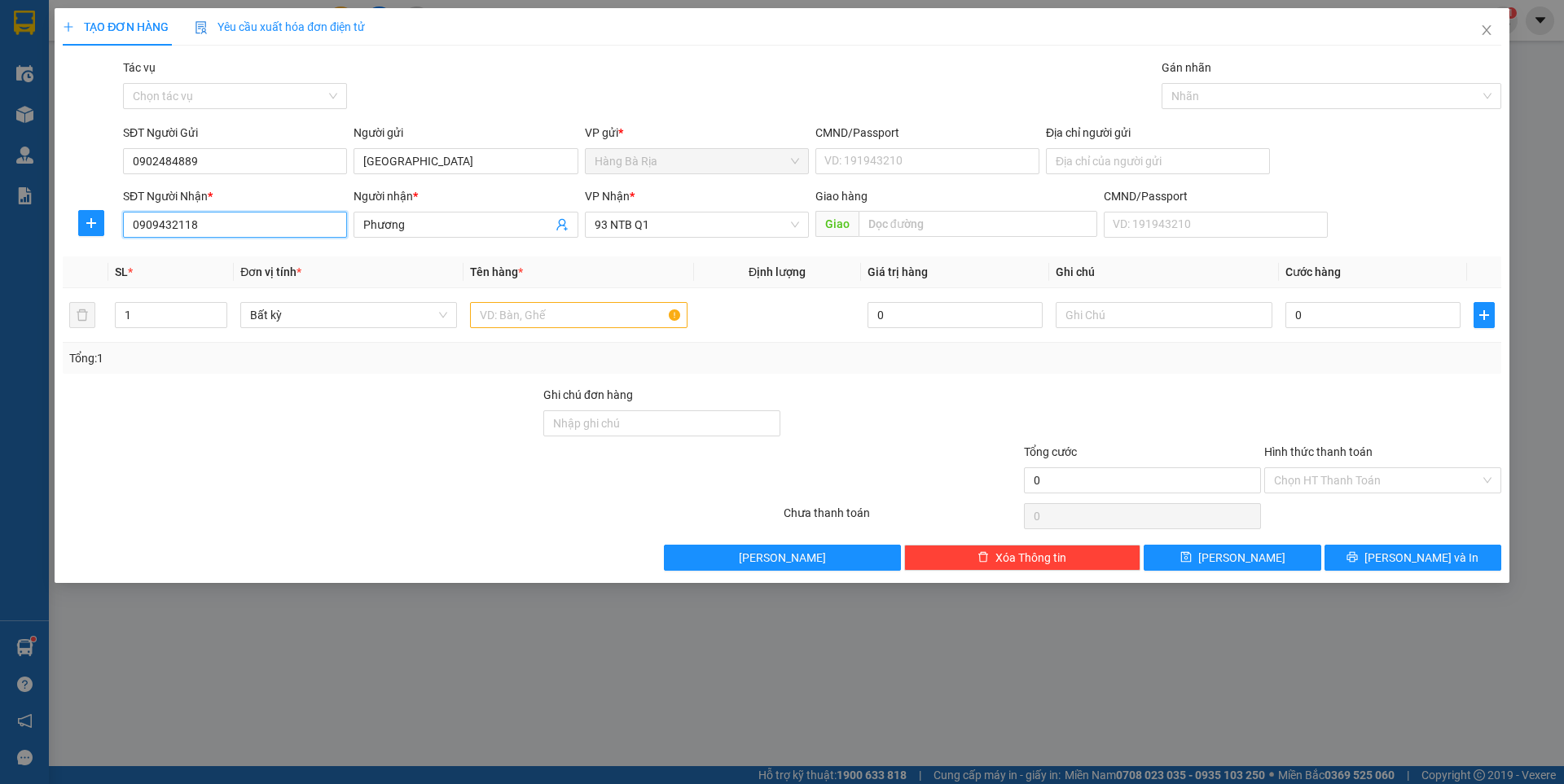
click at [285, 235] on input "0909432118" at bounding box center [234, 224] width 224 height 26
type input "0903689891"
click at [205, 259] on div "0903689891 - sáng" at bounding box center [234, 257] width 204 height 18
type input "sáng"
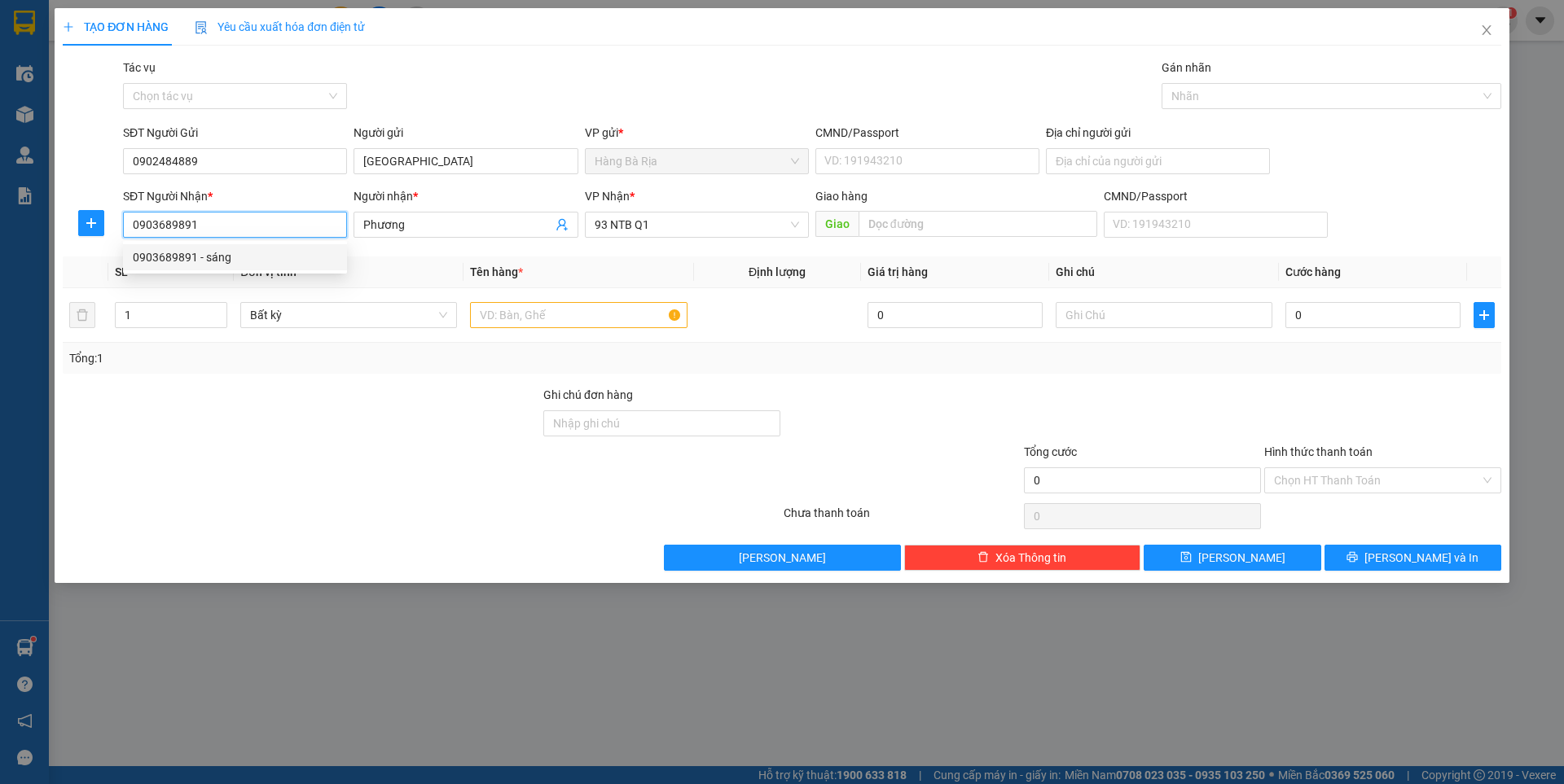
type input "052075000254"
type input "0903689891"
click at [634, 311] on input "text" at bounding box center [578, 315] width 217 height 26
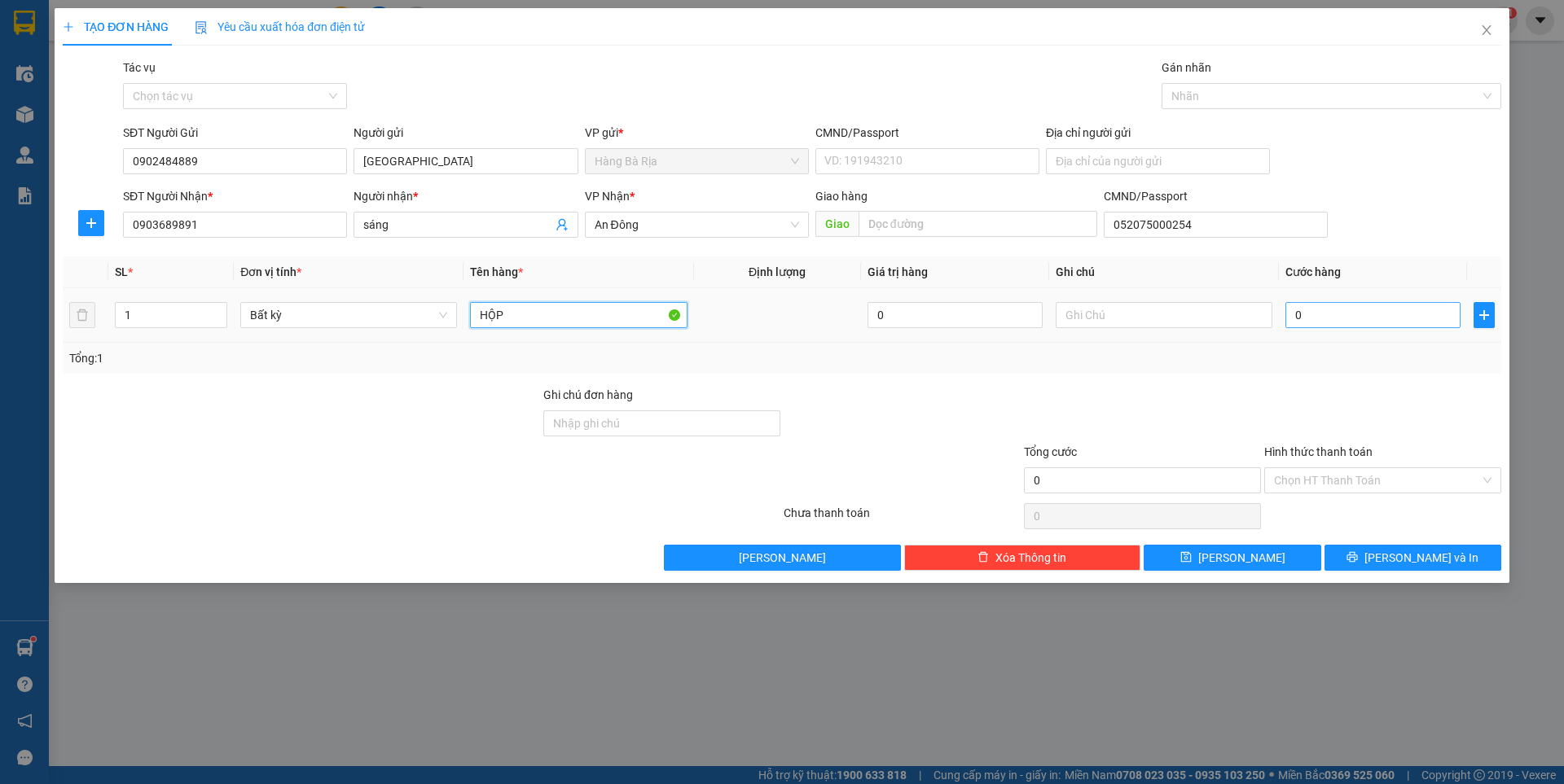
type input "HỘP"
click at [1363, 313] on input "0" at bounding box center [1373, 315] width 175 height 26
type input "3"
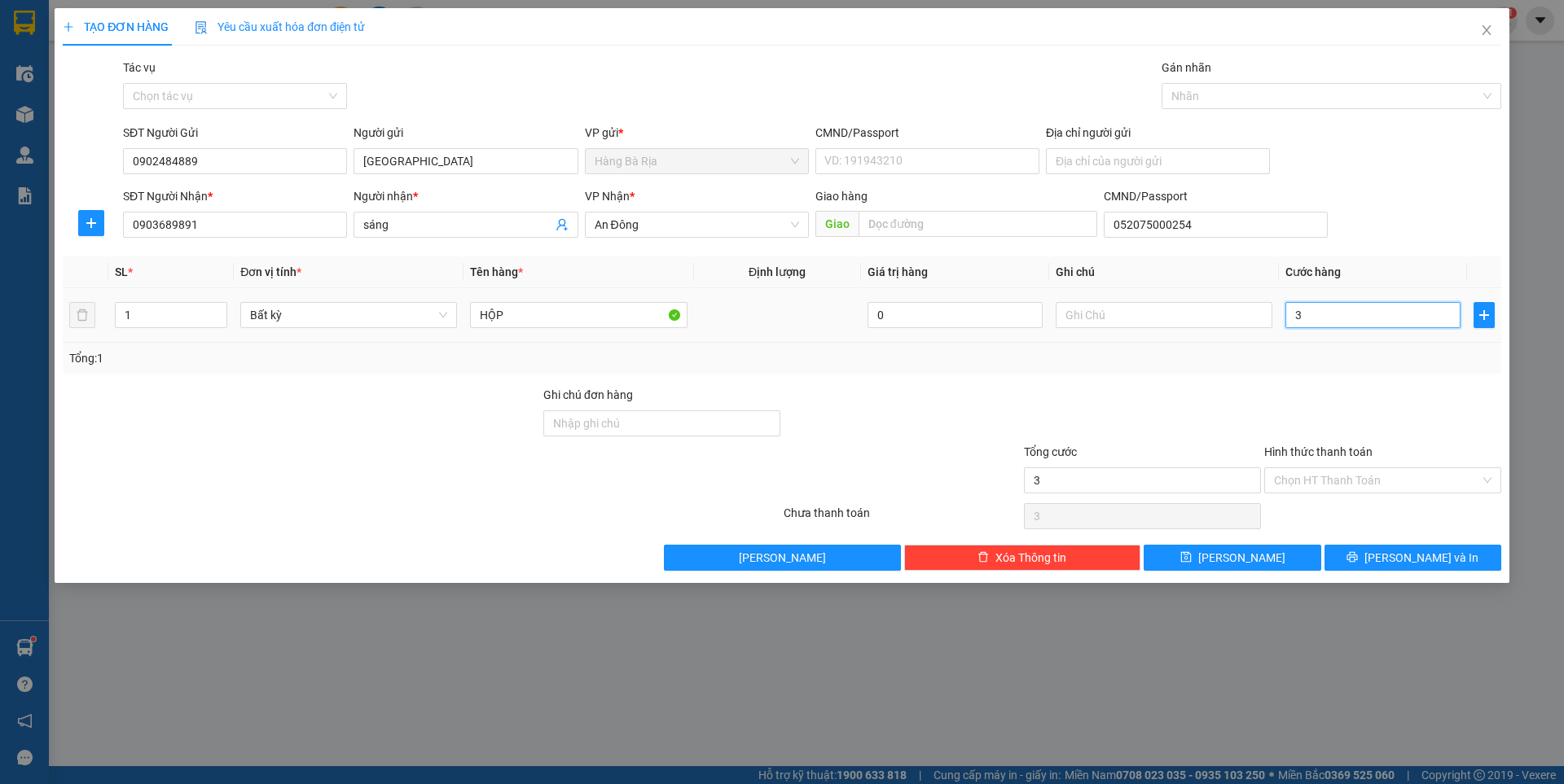
type input "30"
type input "30.000"
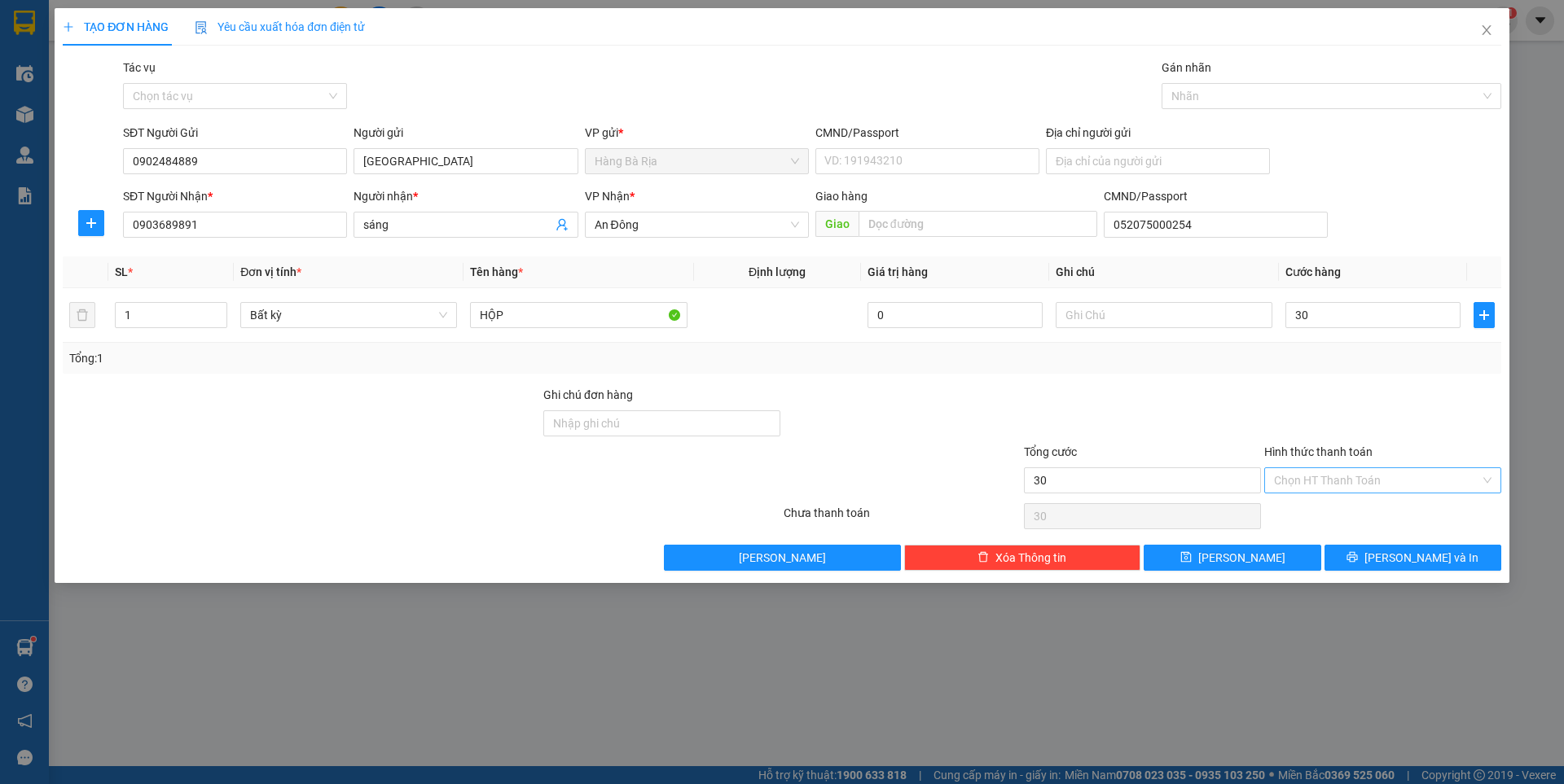
type input "30.000"
click at [1361, 476] on input "Hình thức thanh toán" at bounding box center [1376, 480] width 206 height 24
click at [1305, 515] on div "Tại văn phòng" at bounding box center [1382, 512] width 217 height 18
click at [1415, 554] on span "[PERSON_NAME] và In" at bounding box center [1421, 557] width 114 height 18
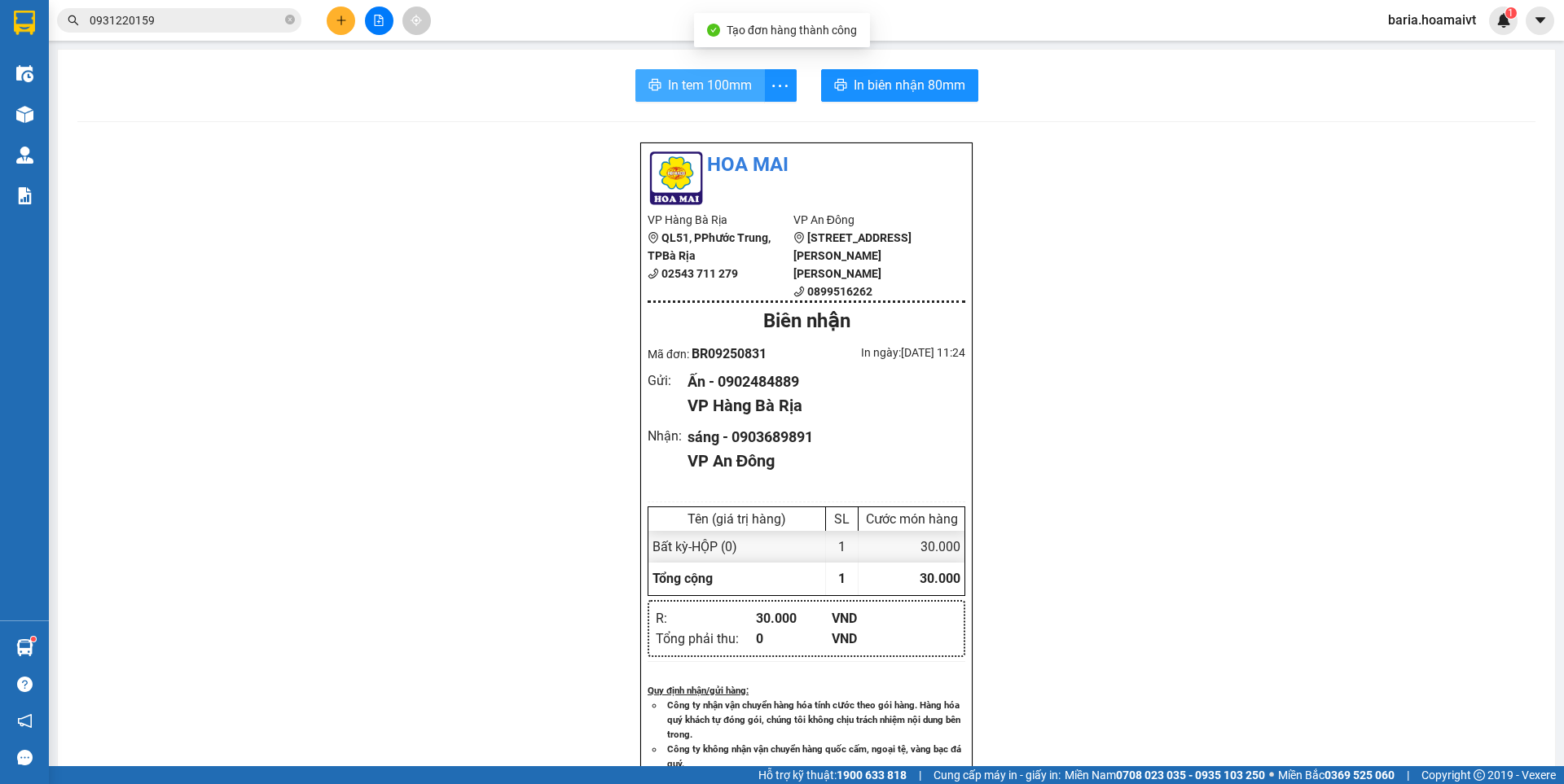
click at [722, 82] on span "In tem 100mm" at bounding box center [709, 85] width 84 height 20
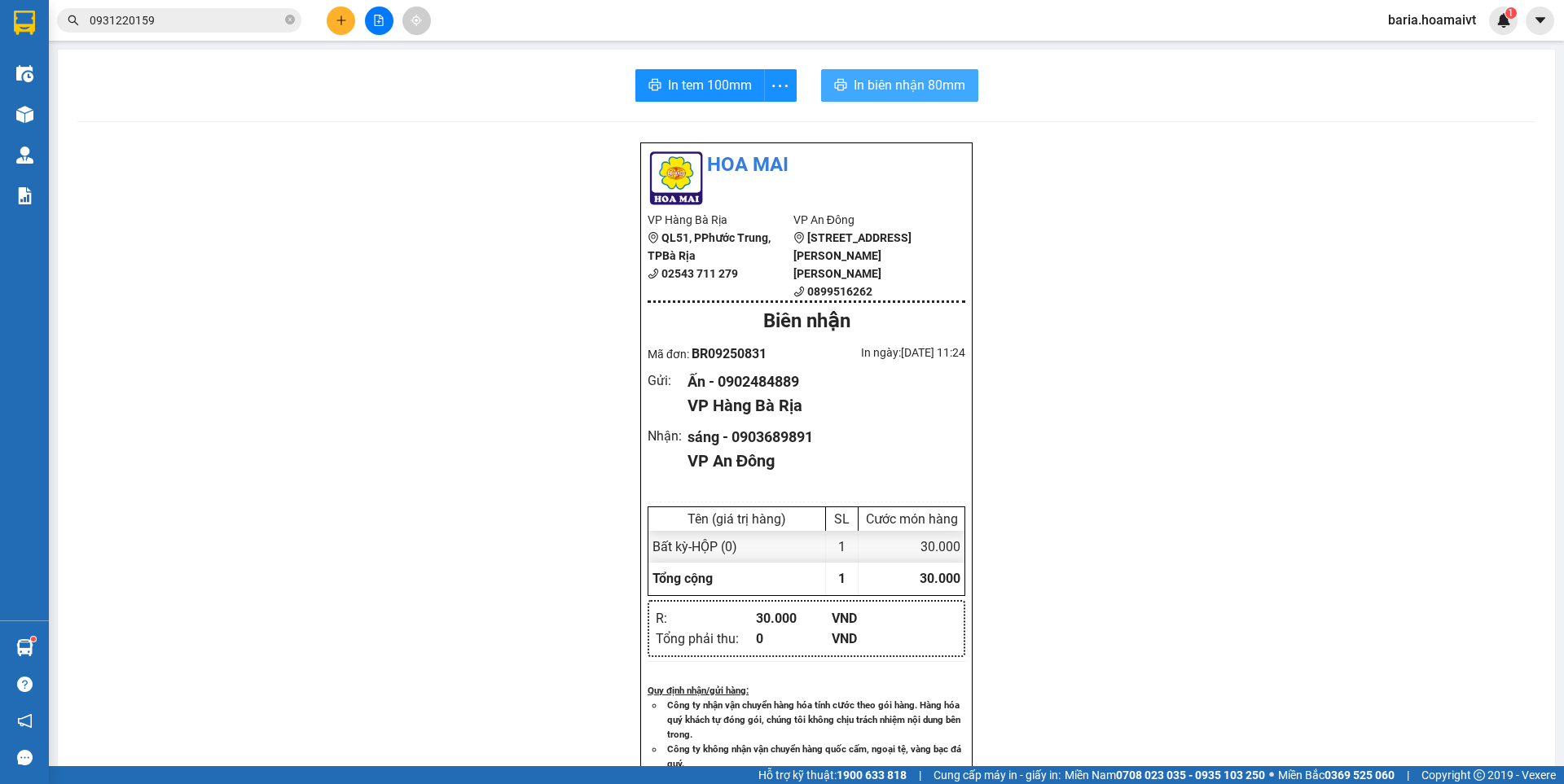
click at [896, 81] on span "In biên nhận 80mm" at bounding box center [909, 85] width 112 height 20
click at [201, 18] on input "0931220159" at bounding box center [186, 20] width 192 height 18
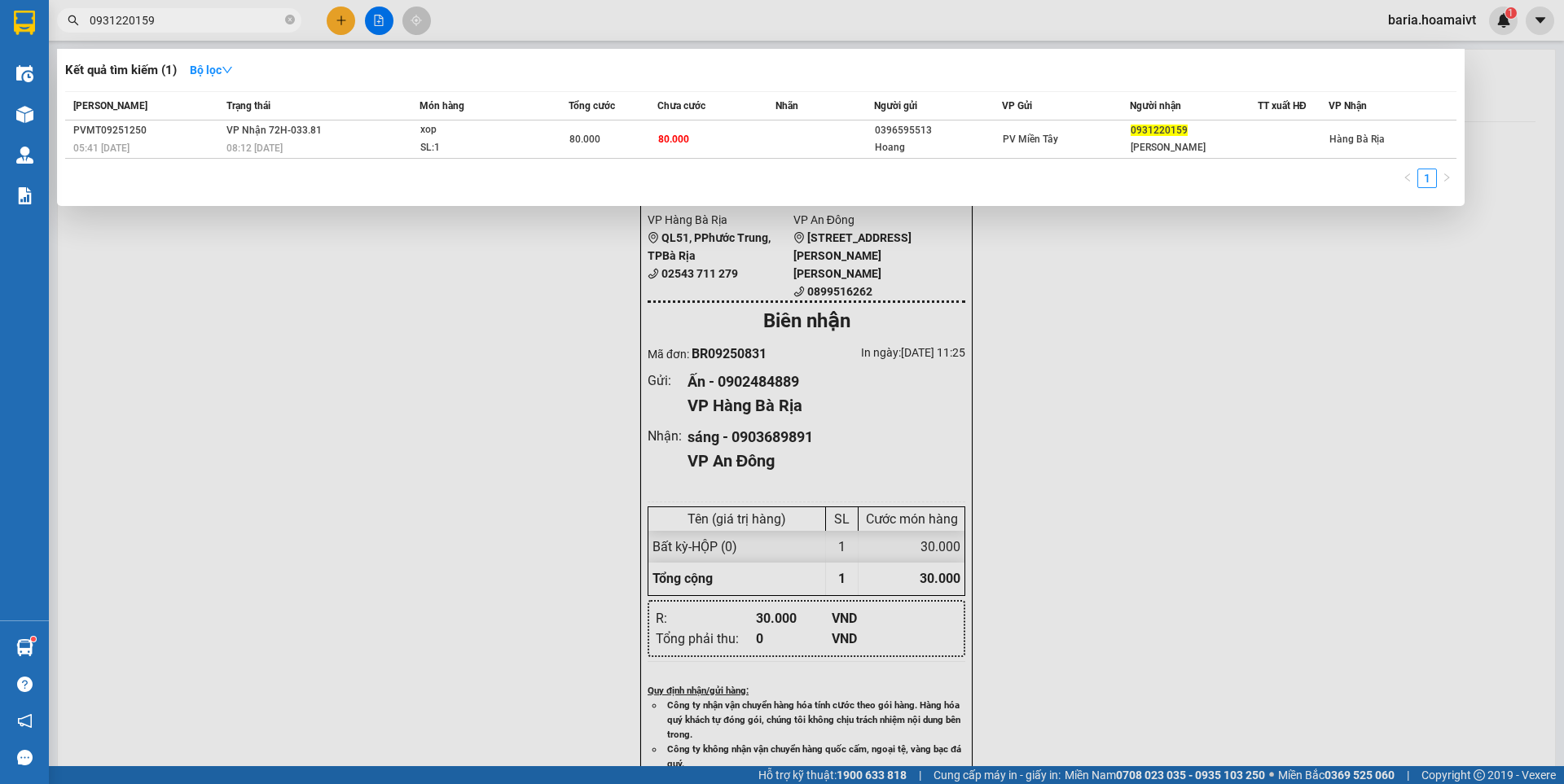
click at [201, 18] on input "0931220159" at bounding box center [186, 20] width 192 height 18
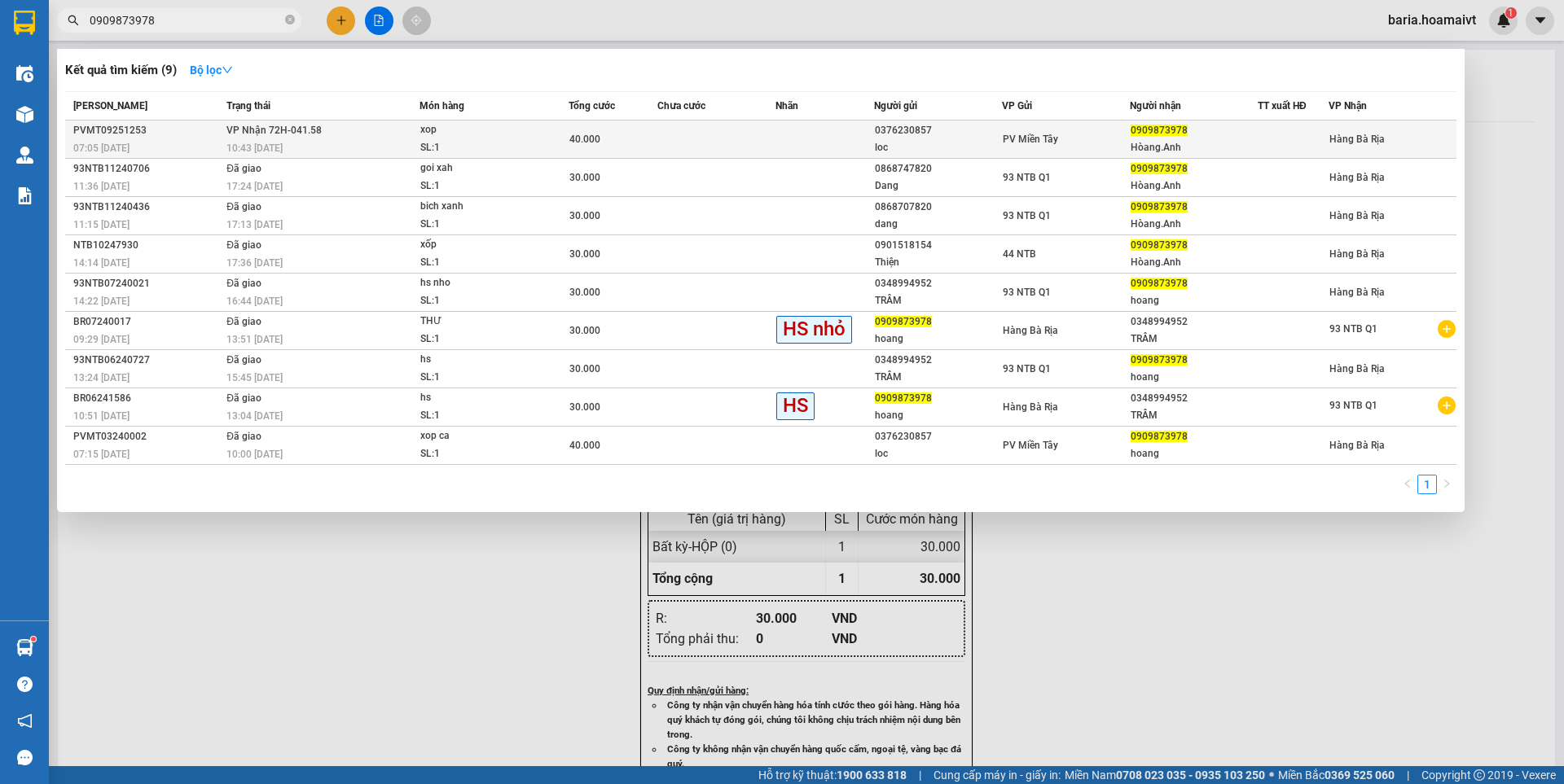
type input "0909873978"
click at [1164, 145] on div "Hòang.Anh" at bounding box center [1193, 148] width 126 height 17
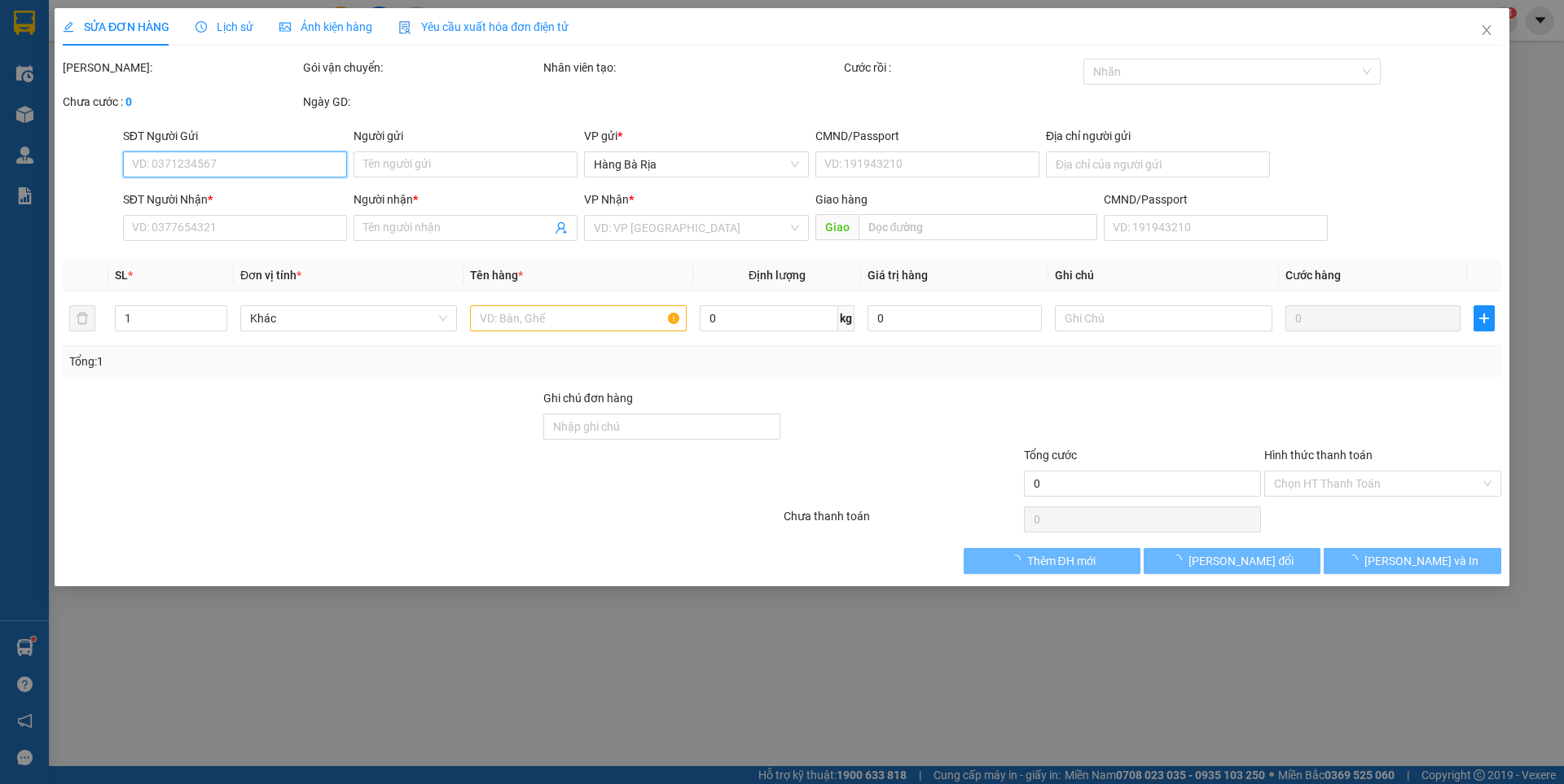
type input "0376230857"
type input "loc"
type input "0909873978"
type input "Hòang.Anh"
type input "40.000"
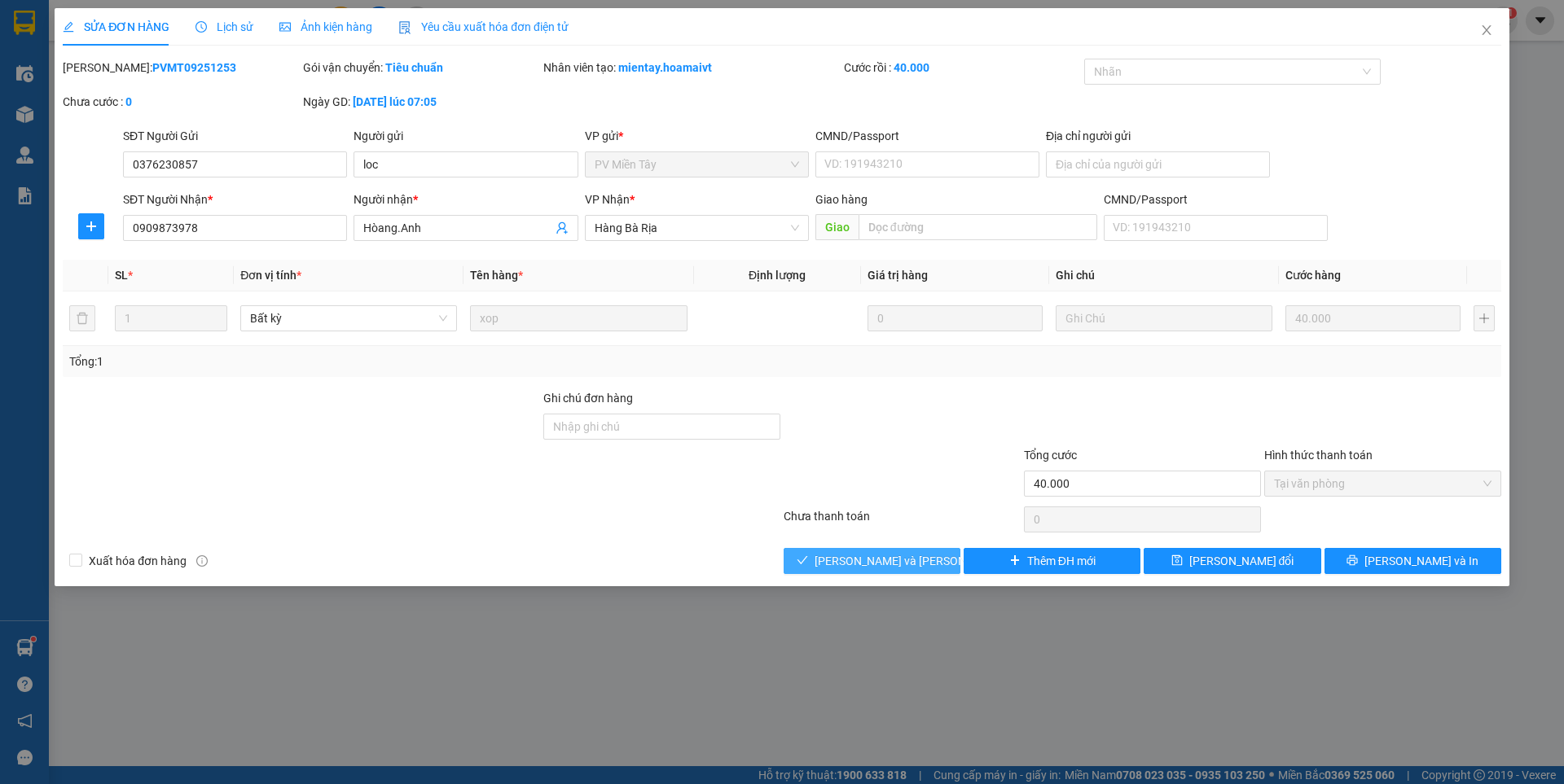
click at [913, 560] on span "[PERSON_NAME] và [PERSON_NAME] hàng" at bounding box center [924, 561] width 220 height 18
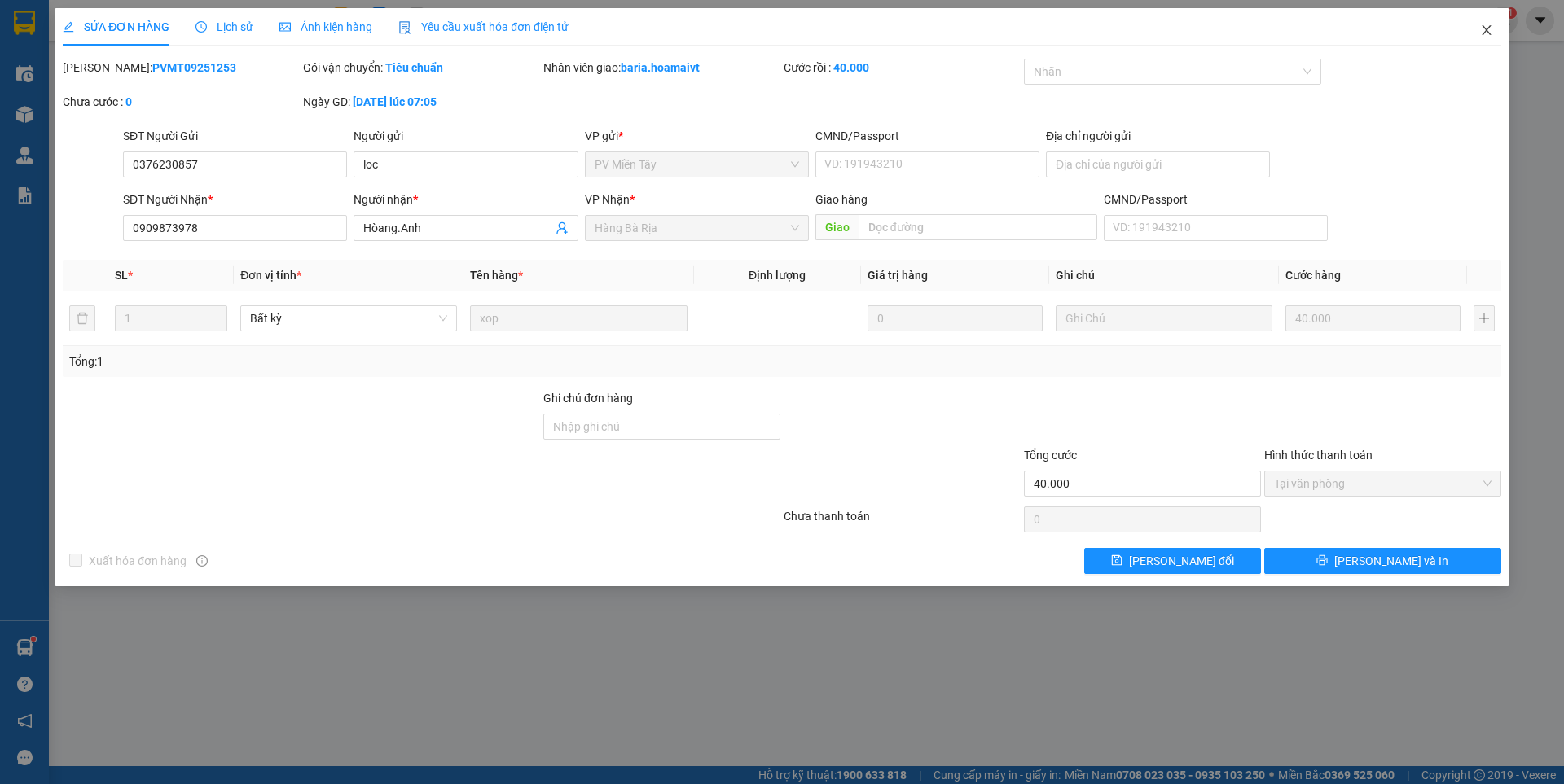
click at [1499, 38] on span "Close" at bounding box center [1486, 31] width 45 height 45
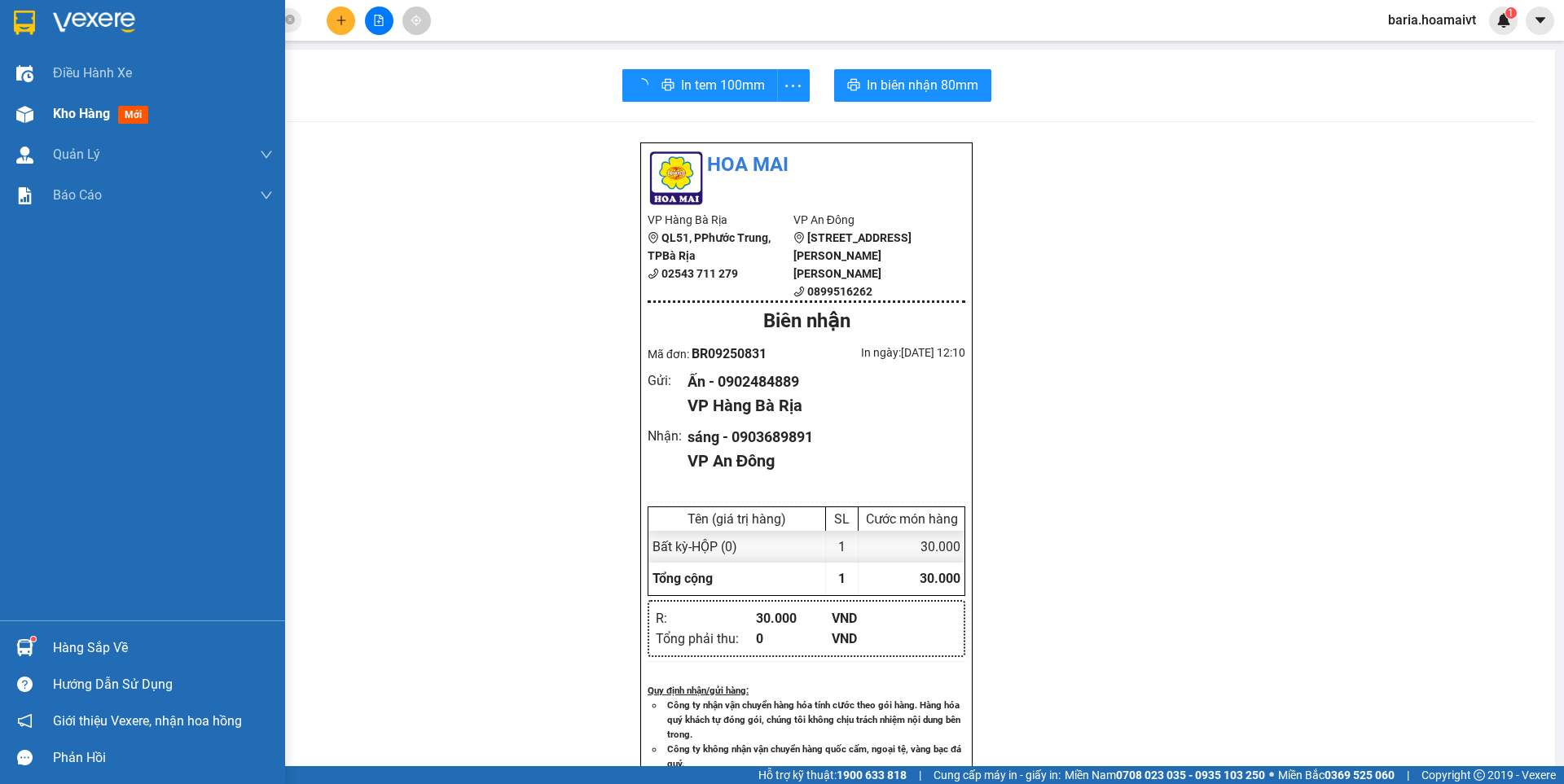
click at [39, 125] on div at bounding box center [25, 114] width 29 height 29
